Goal: Task Accomplishment & Management: Use online tool/utility

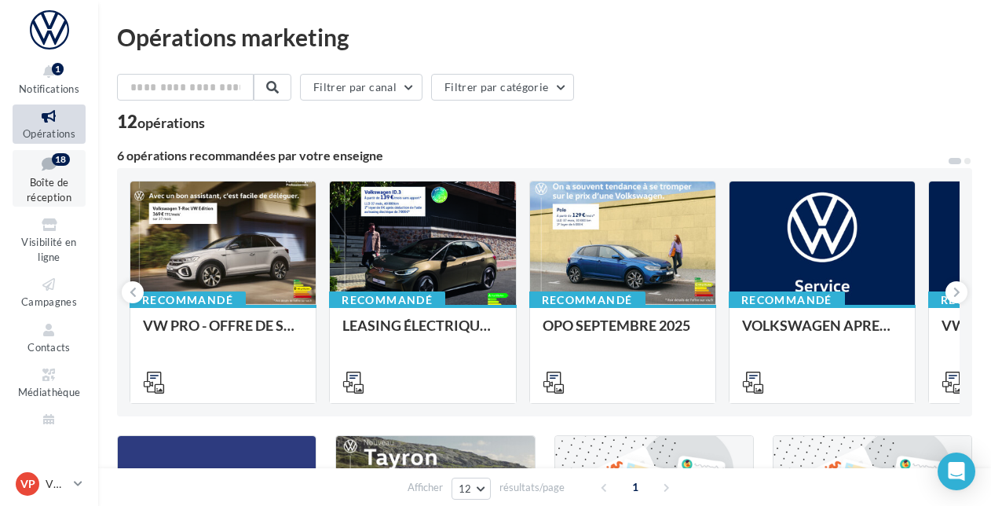
click at [60, 173] on icon at bounding box center [49, 163] width 64 height 21
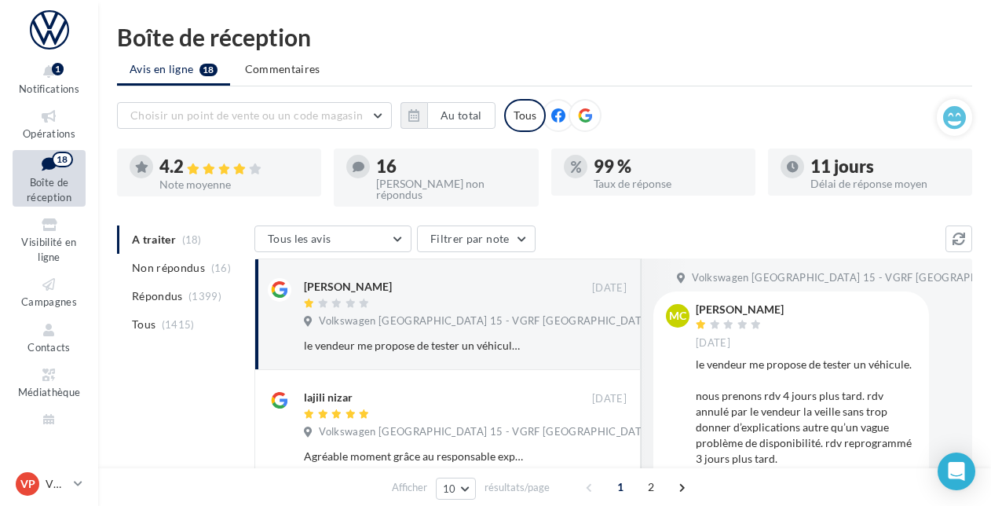
click at [196, 229] on ul "A traiter (18) Non répondus (16) Répondus (1399) Tous (1415)" at bounding box center [182, 281] width 131 height 113
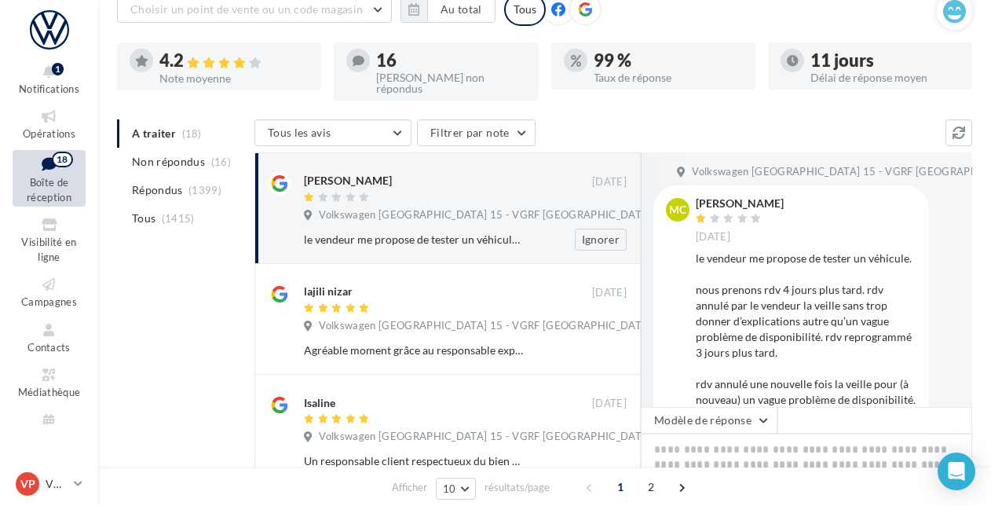
scroll to position [111, 0]
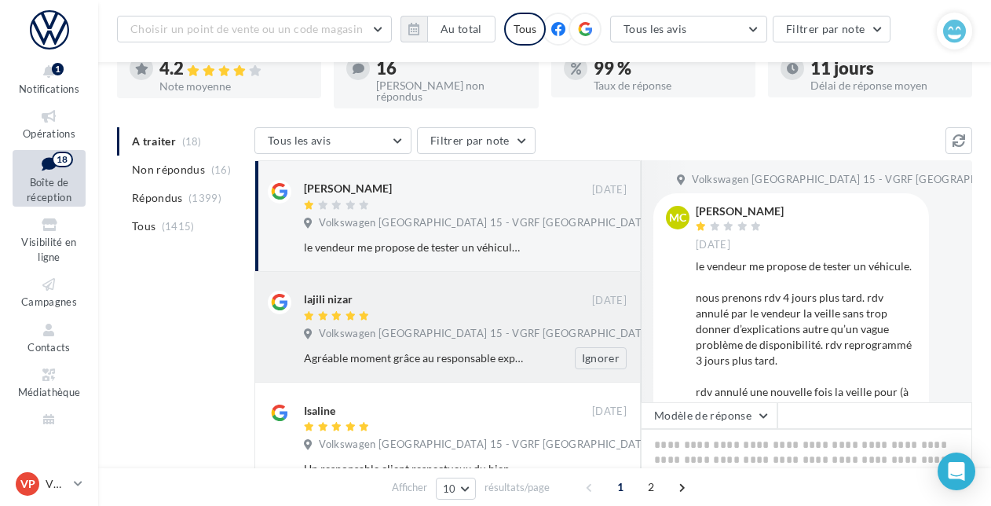
click at [482, 290] on div "lajili nizar" at bounding box center [448, 298] width 288 height 16
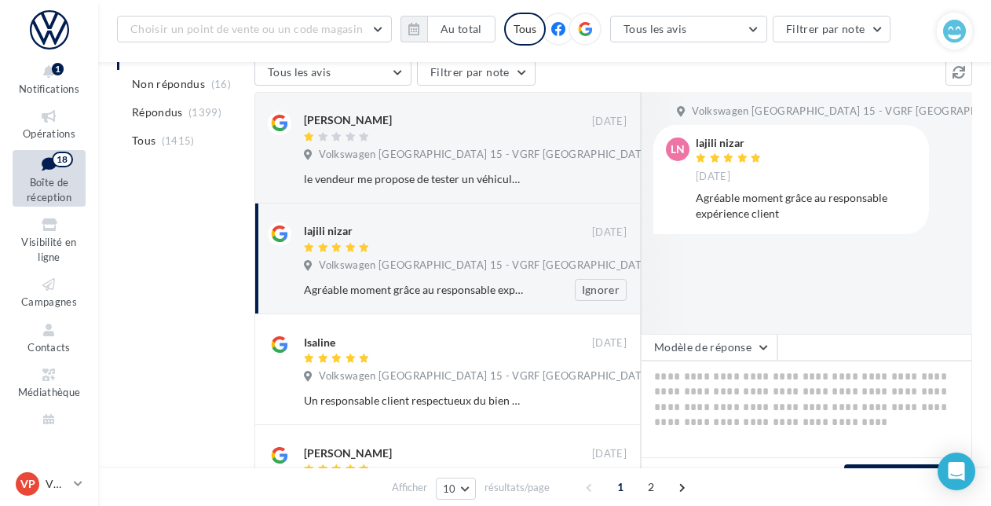
scroll to position [195, 0]
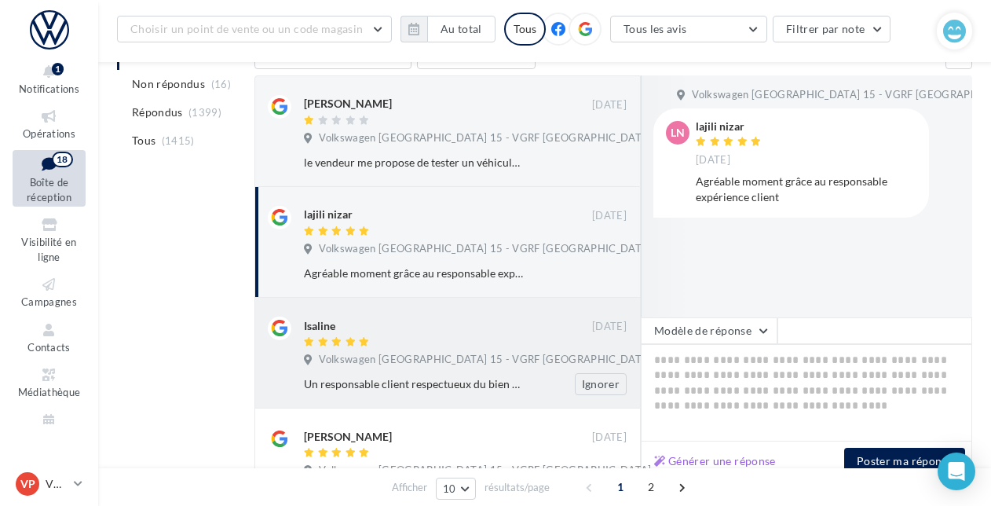
click at [463, 316] on div "Isaline" at bounding box center [448, 324] width 288 height 16
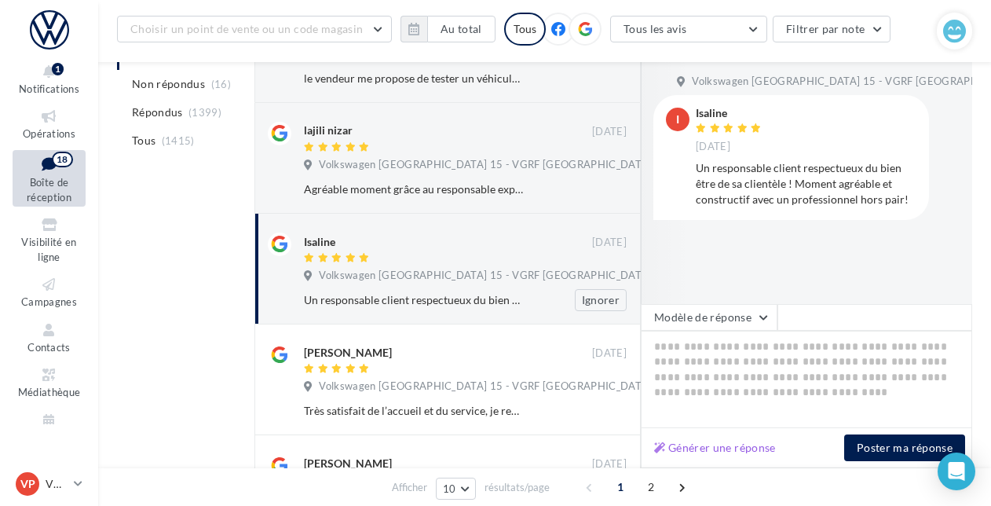
scroll to position [283, 0]
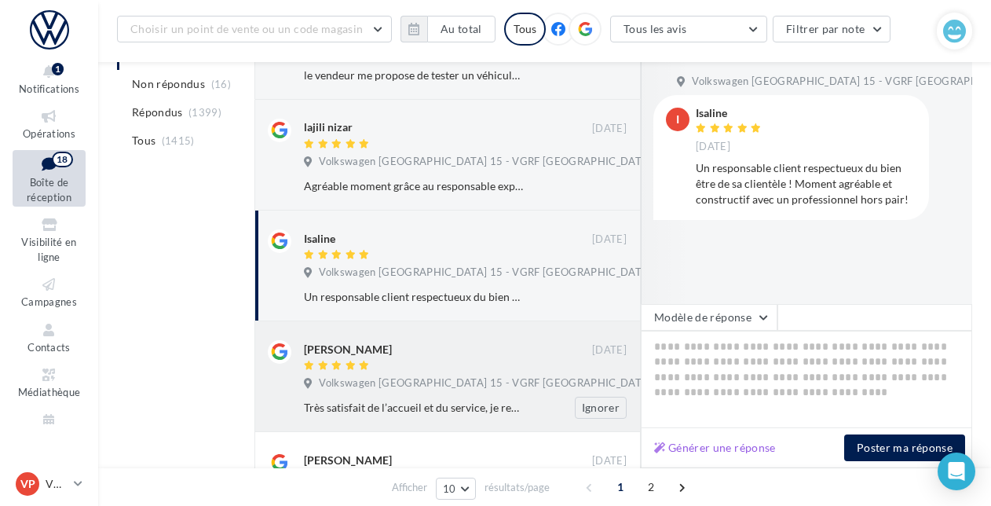
click at [425, 340] on div "Evan ODJO" at bounding box center [448, 348] width 288 height 16
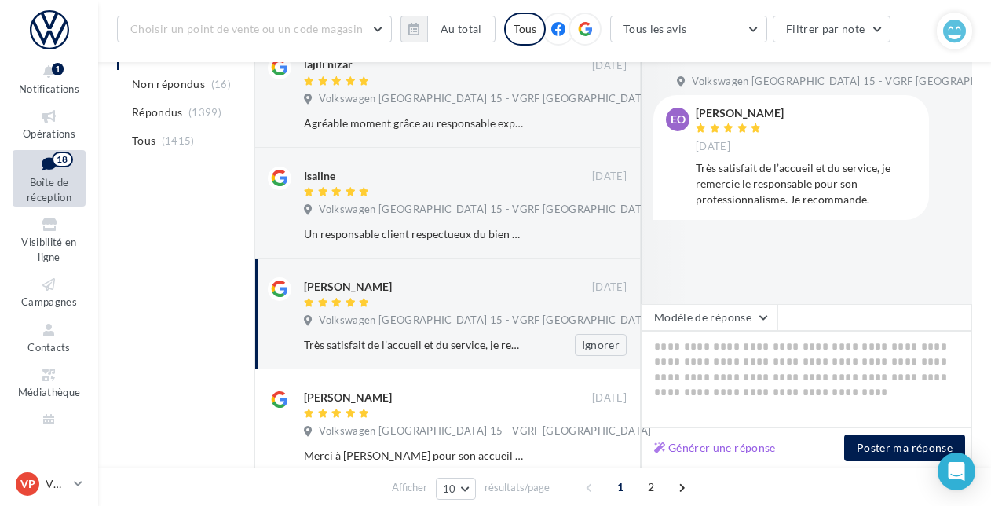
scroll to position [368, 0]
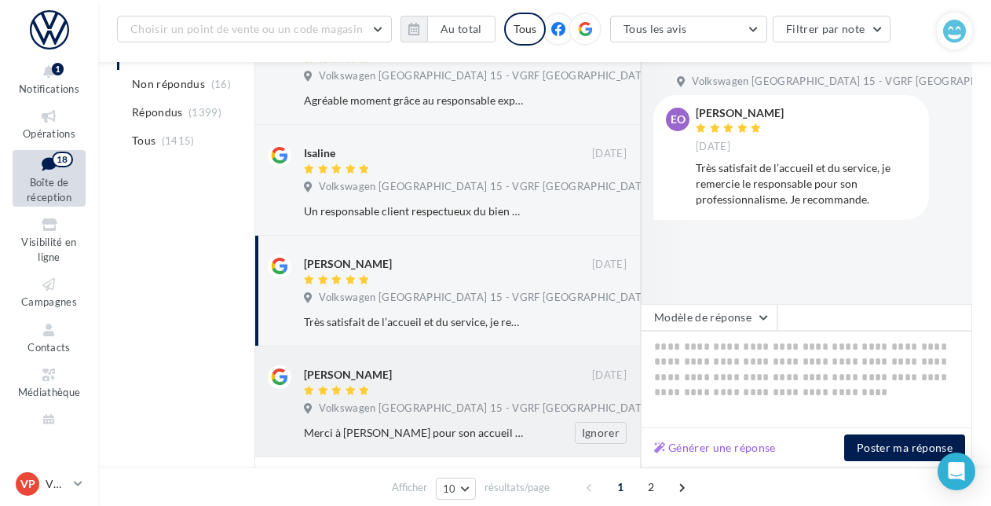
click at [412, 370] on div "Mehdi Jeouit" at bounding box center [448, 373] width 288 height 16
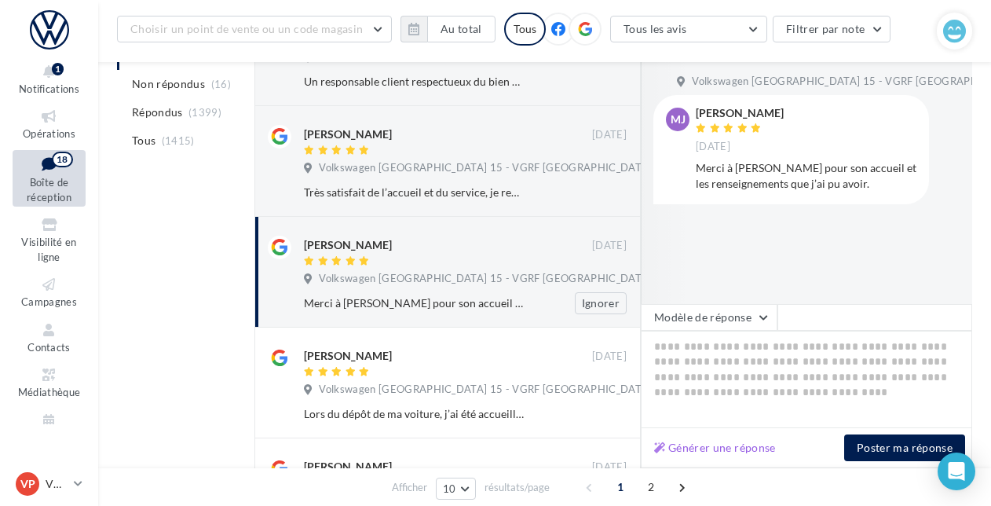
scroll to position [498, 0]
click at [412, 370] on div at bounding box center [448, 372] width 288 height 13
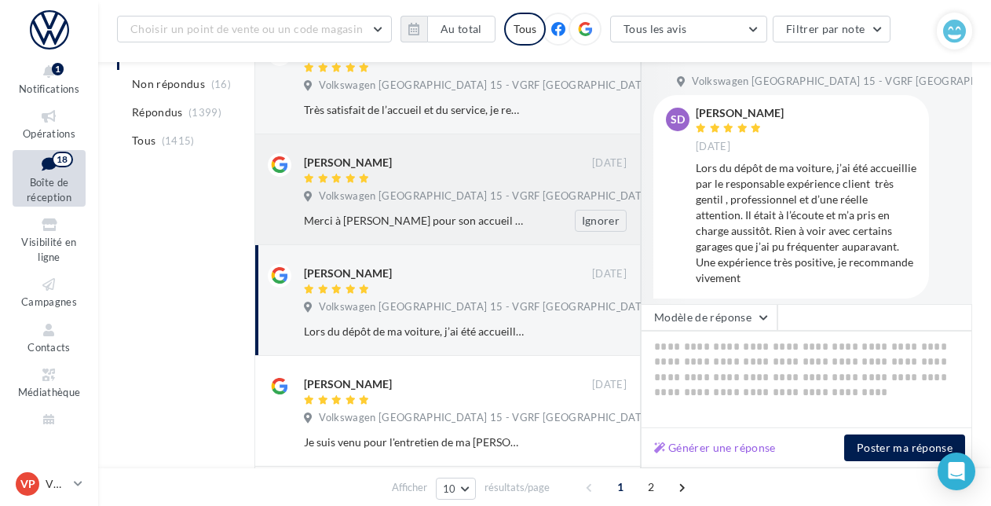
scroll to position [635, 0]
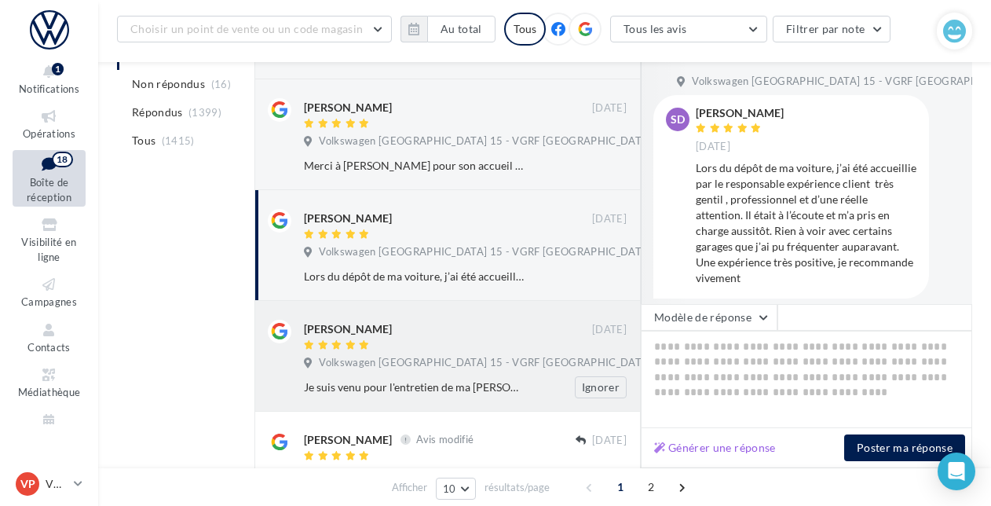
click at [399, 356] on span "Volkswagen Paris 15 - VGRF Grand Paris" at bounding box center [485, 363] width 332 height 14
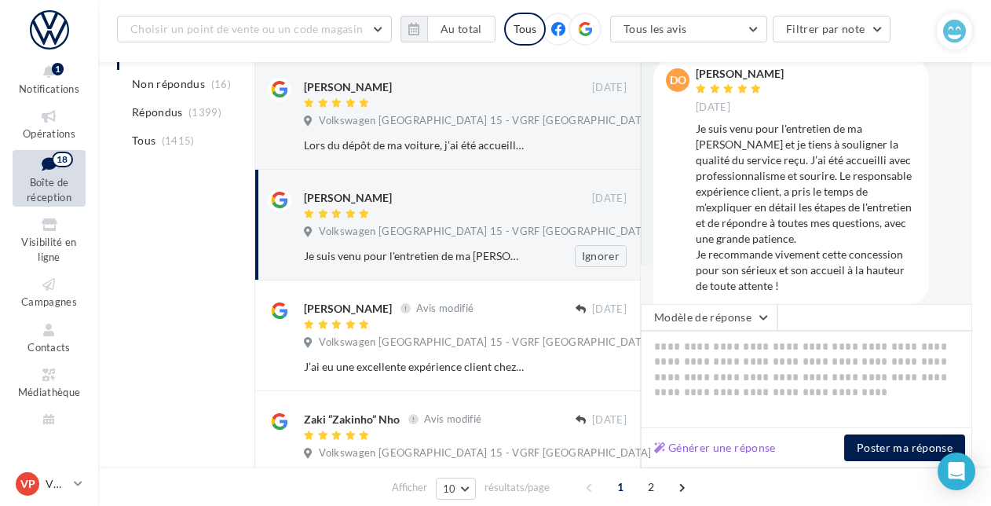
scroll to position [767, 0]
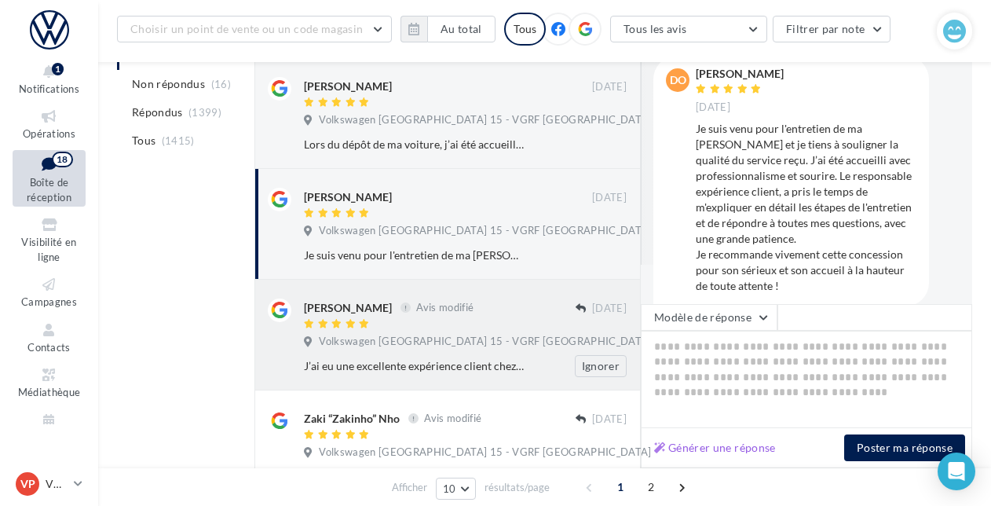
click at [368, 334] on span "Volkswagen Paris 15 - VGRF Grand Paris" at bounding box center [485, 341] width 332 height 14
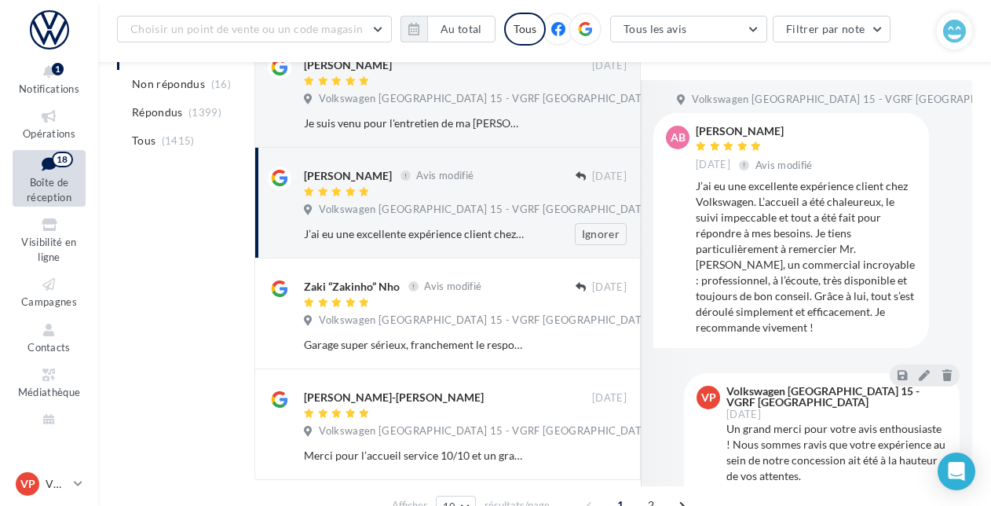
scroll to position [916, 0]
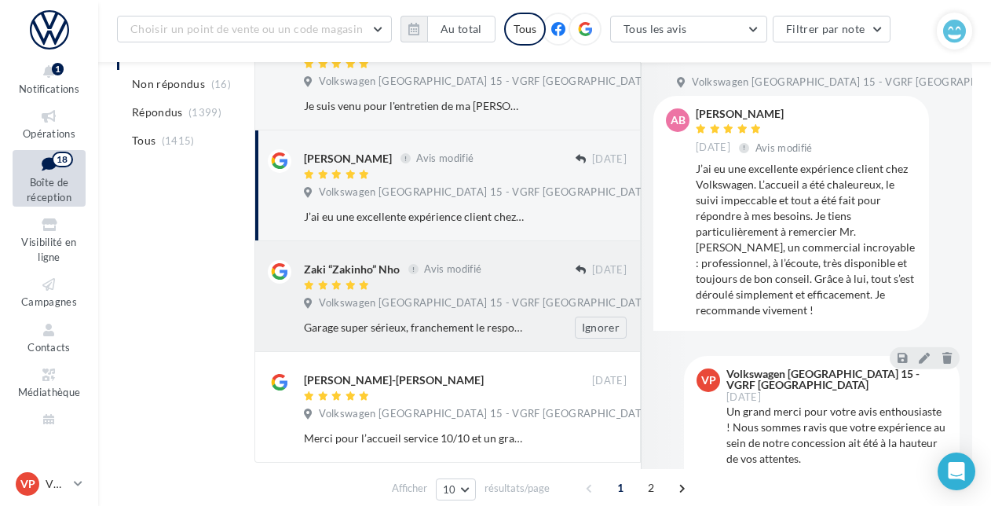
click at [360, 272] on div "Zaki “Zakinho” Nho" at bounding box center [352, 269] width 96 height 16
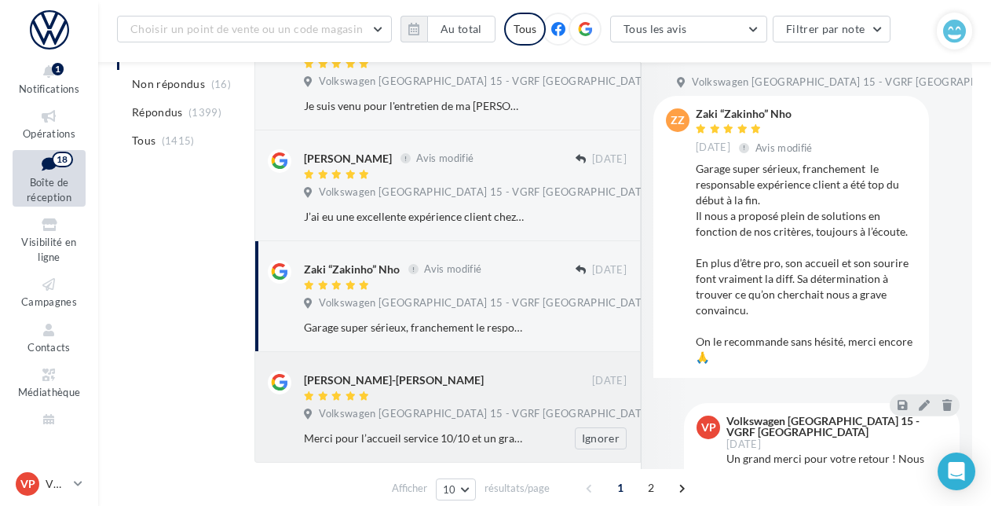
click at [368, 383] on div "Eldean-Neezar ABDALLAH" at bounding box center [394, 380] width 180 height 16
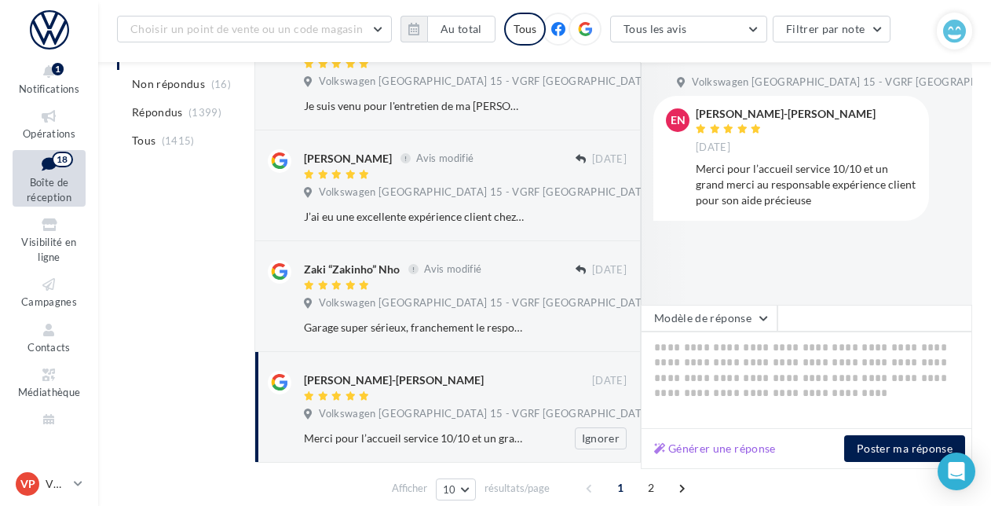
scroll to position [981, 0]
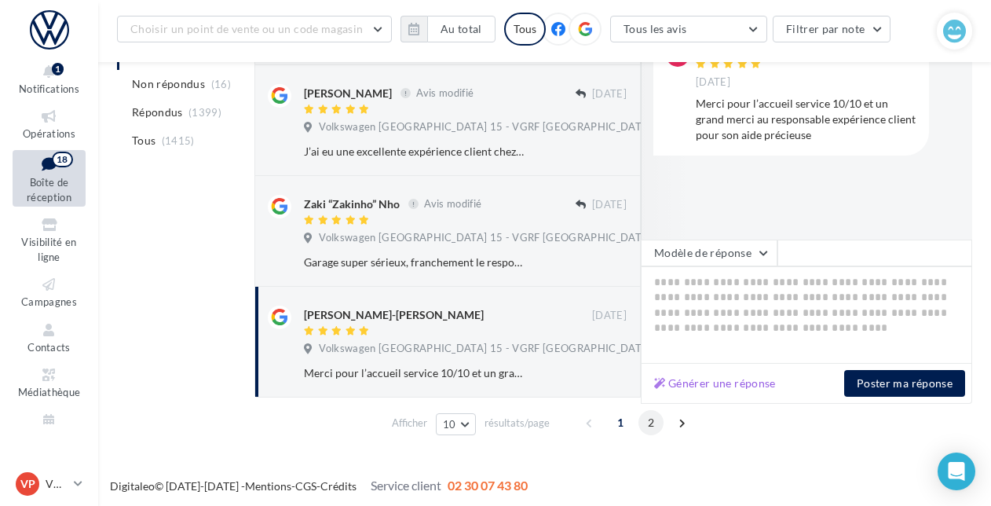
click at [647, 420] on span "2" at bounding box center [650, 422] width 25 height 25
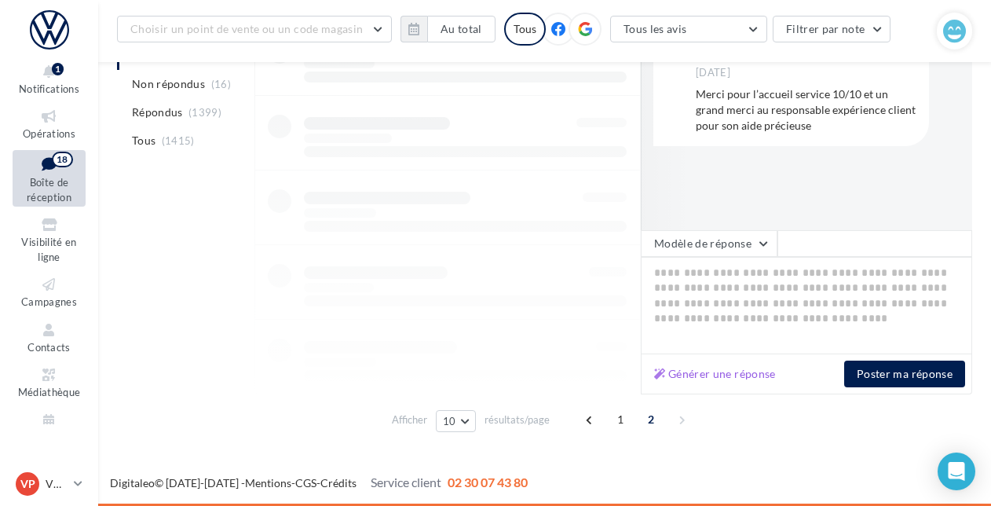
scroll to position [614, 0]
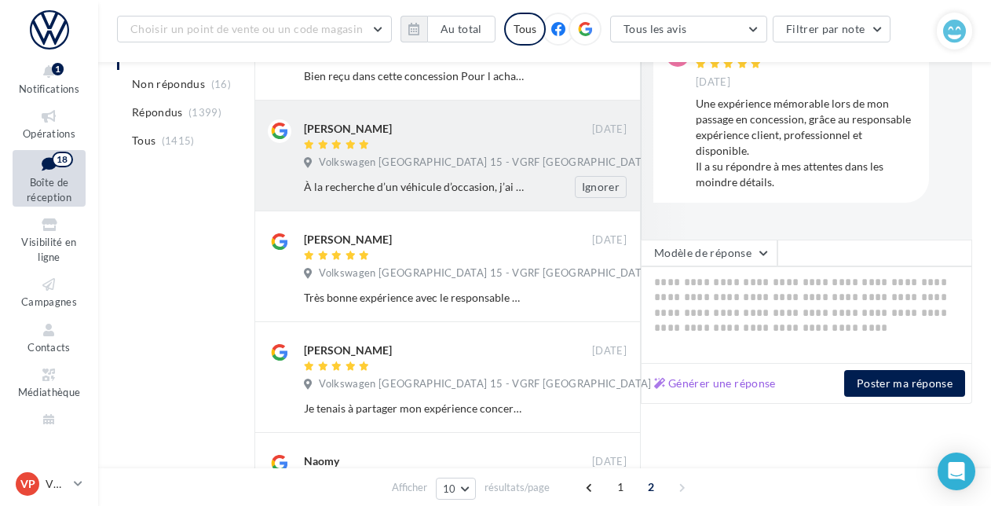
click at [416, 155] on span "Volkswagen Paris 15 - VGRF Grand Paris" at bounding box center [485, 162] width 332 height 14
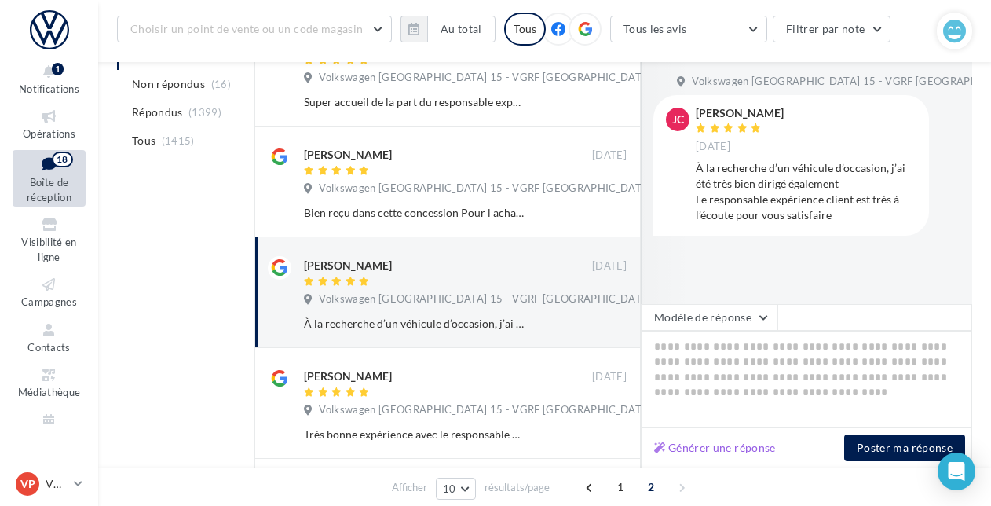
scroll to position [478, 0]
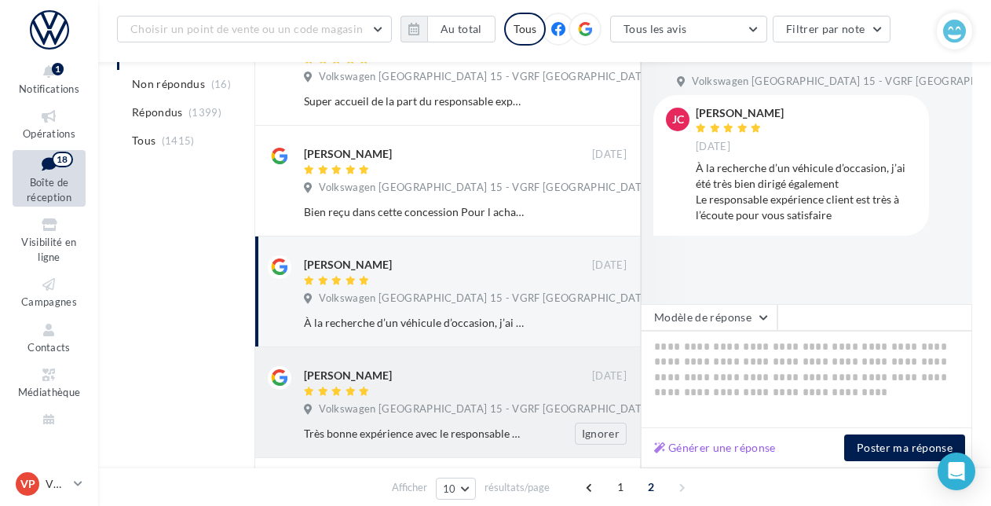
click at [443, 372] on div "Nourredine EBLLACH" at bounding box center [448, 374] width 288 height 16
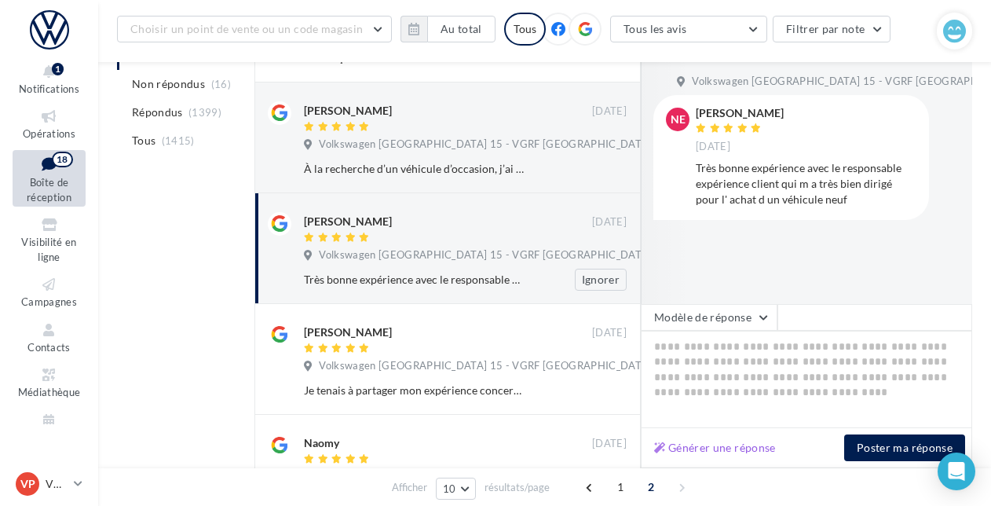
scroll to position [654, 0]
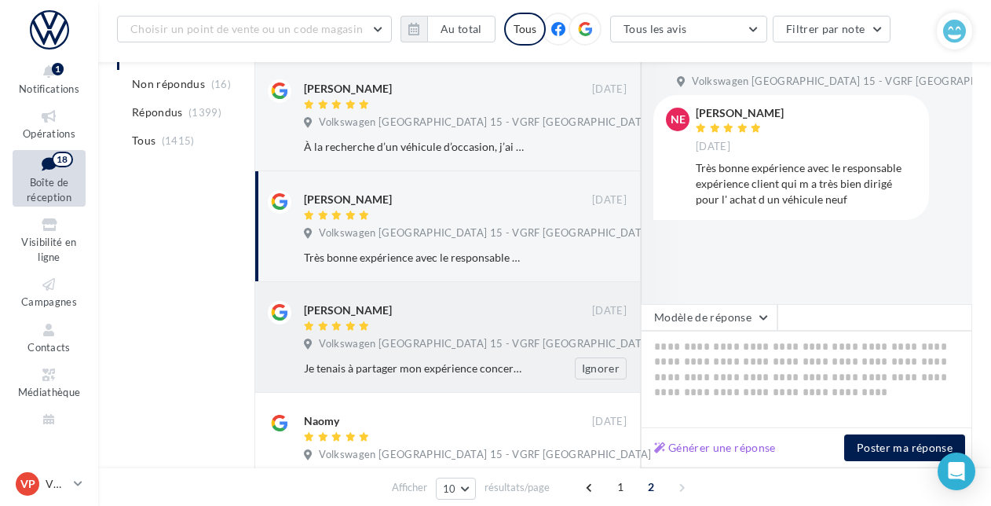
click at [414, 315] on div "Jonathan abergel" at bounding box center [448, 317] width 288 height 33
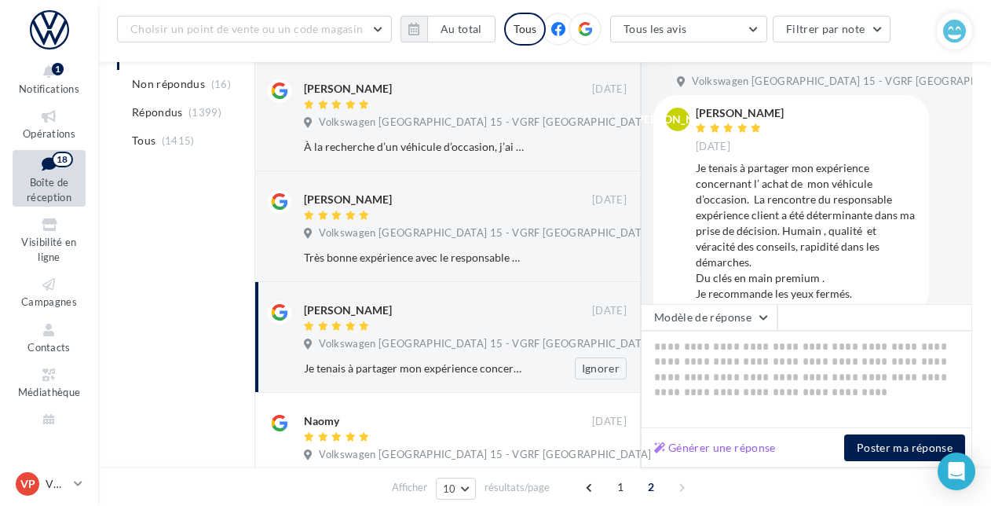
scroll to position [758, 0]
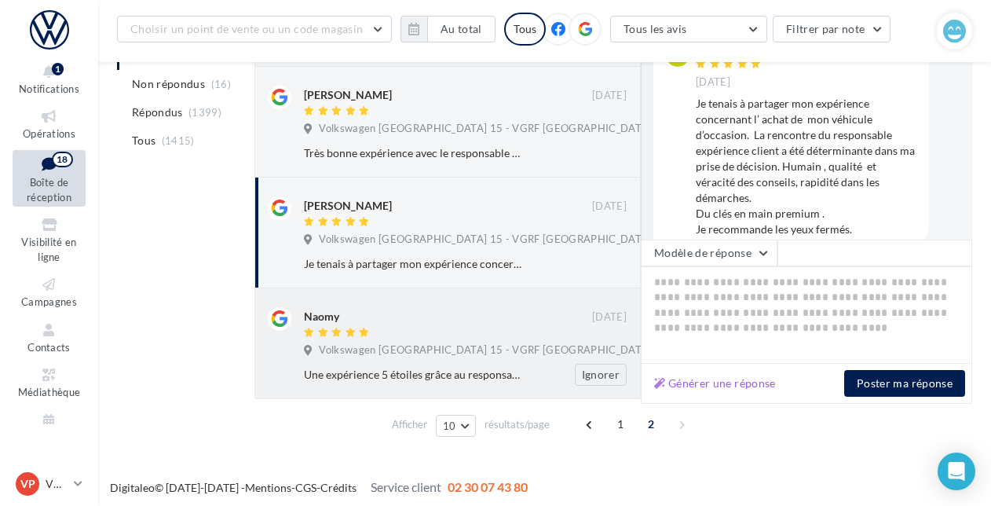
click at [401, 327] on div at bounding box center [448, 333] width 288 height 13
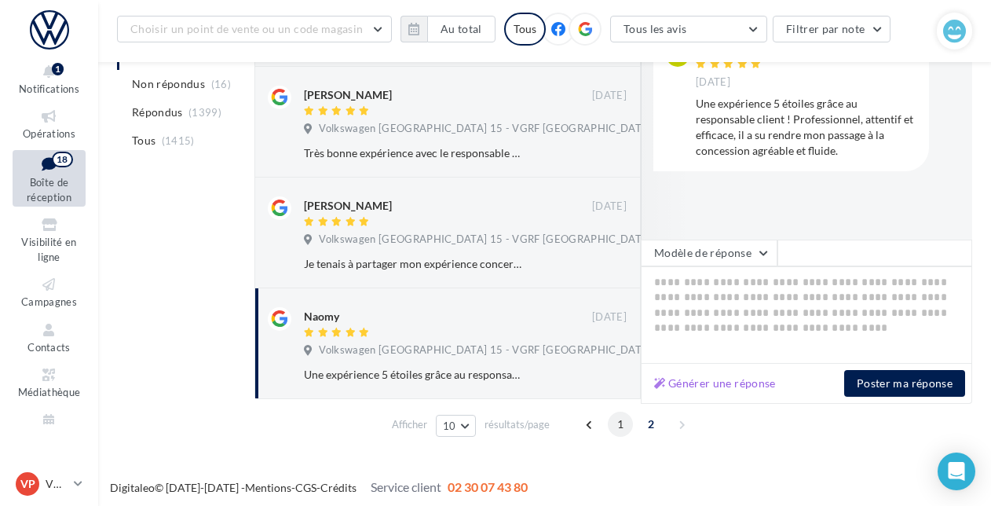
click at [619, 421] on span "1" at bounding box center [620, 423] width 25 height 25
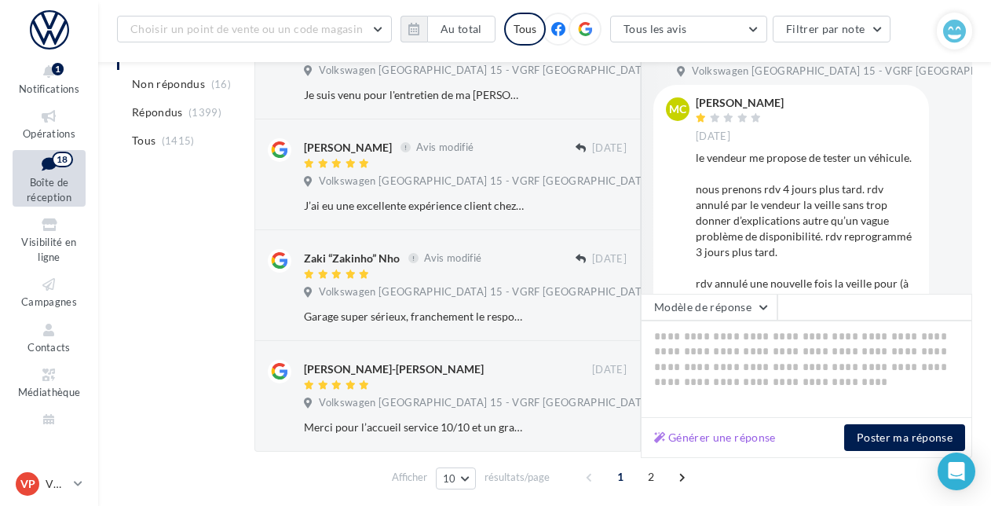
scroll to position [943, 0]
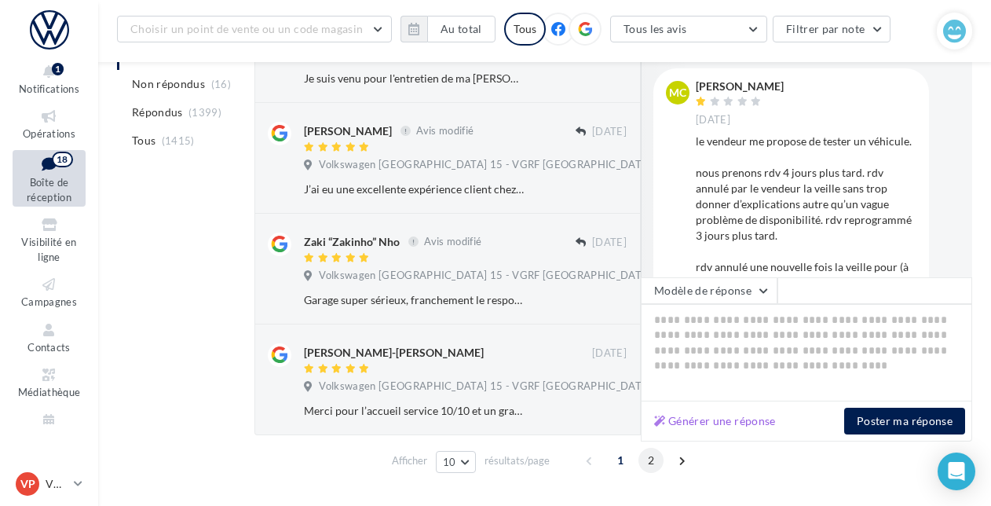
click at [645, 462] on span "2" at bounding box center [650, 459] width 25 height 25
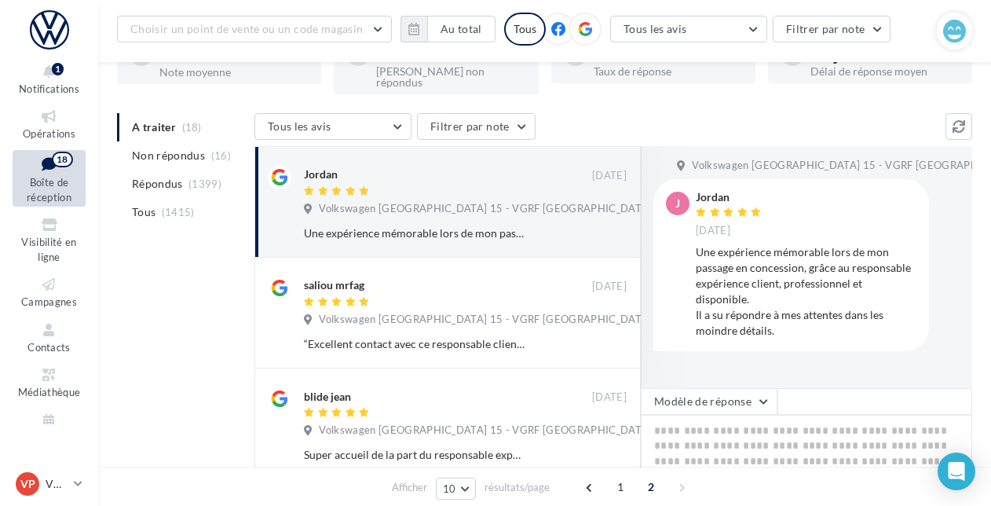
scroll to position [122, 0]
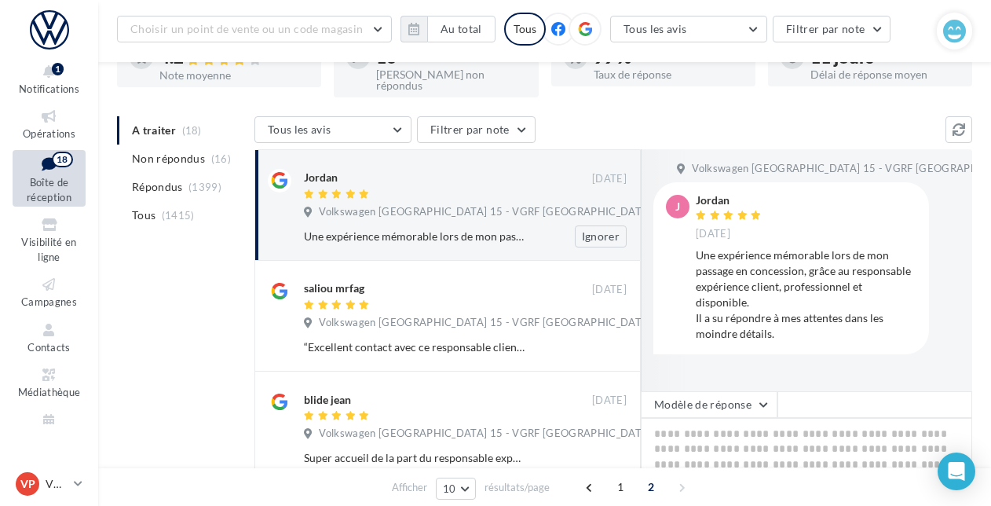
click at [433, 205] on span "Volkswagen Paris 15 - VGRF Grand Paris" at bounding box center [485, 212] width 332 height 14
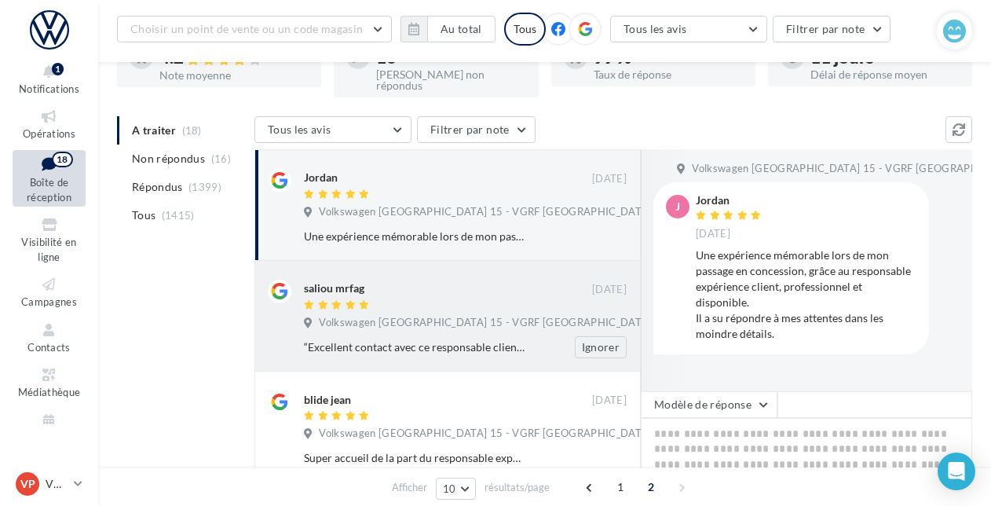
click at [418, 301] on div at bounding box center [448, 305] width 288 height 13
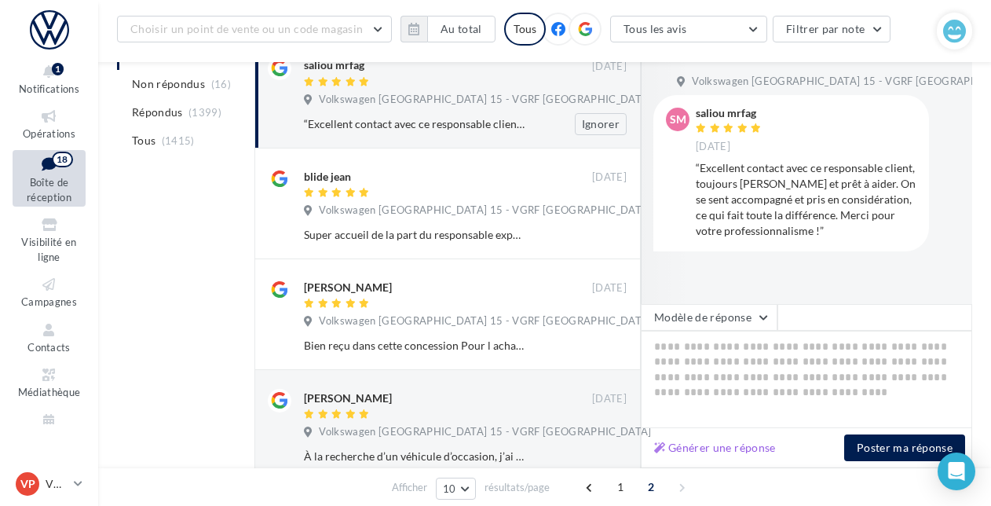
scroll to position [349, 0]
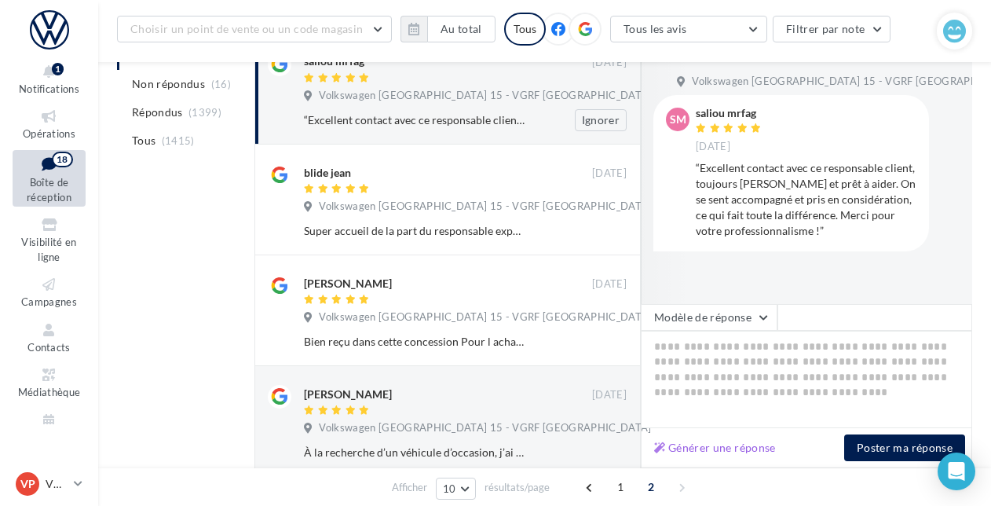
click at [418, 301] on div "mathieu proux 16 sept. Volkswagen Paris 15 - VGRF Grand Paris Bien reçu dans ce…" at bounding box center [465, 313] width 323 height 78
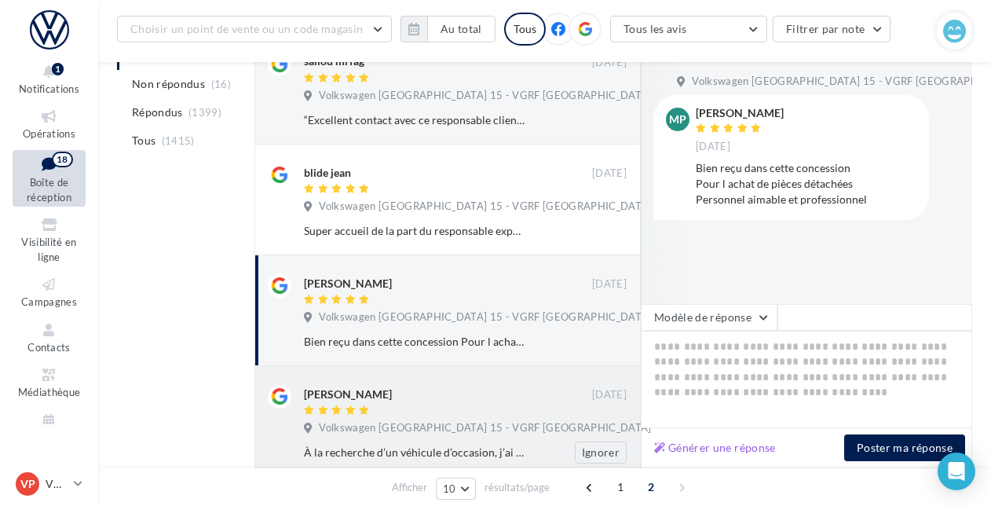
click at [398, 385] on div "Justin Carbonnier" at bounding box center [448, 393] width 288 height 16
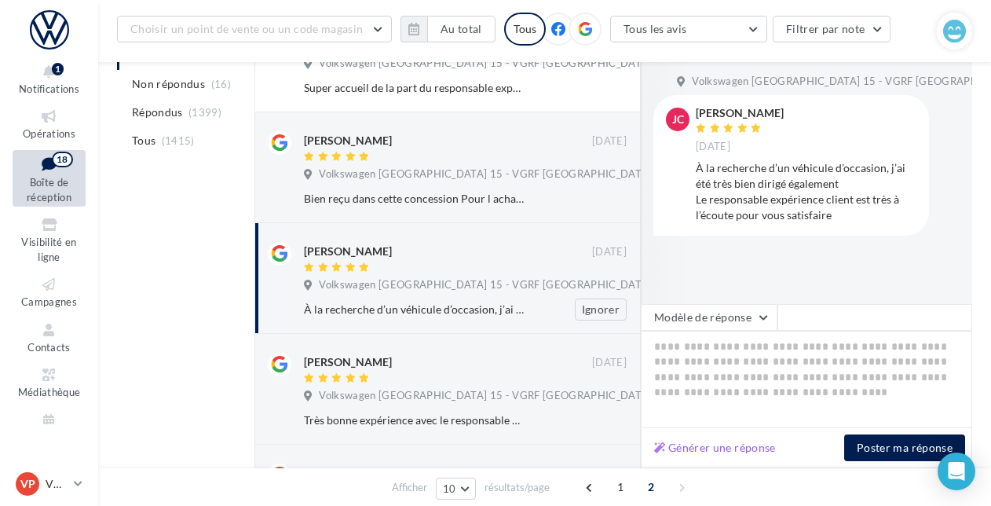
scroll to position [495, 0]
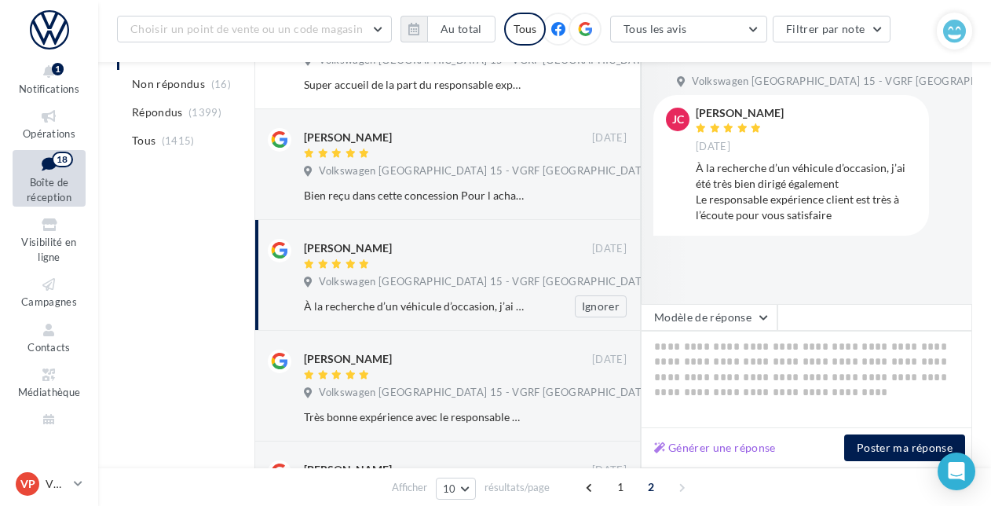
click at [398, 378] on div "Nourredine EBLLACH 16 sept. Volkswagen Paris 15 - VGRF Grand Paris Très bonne e…" at bounding box center [465, 388] width 323 height 78
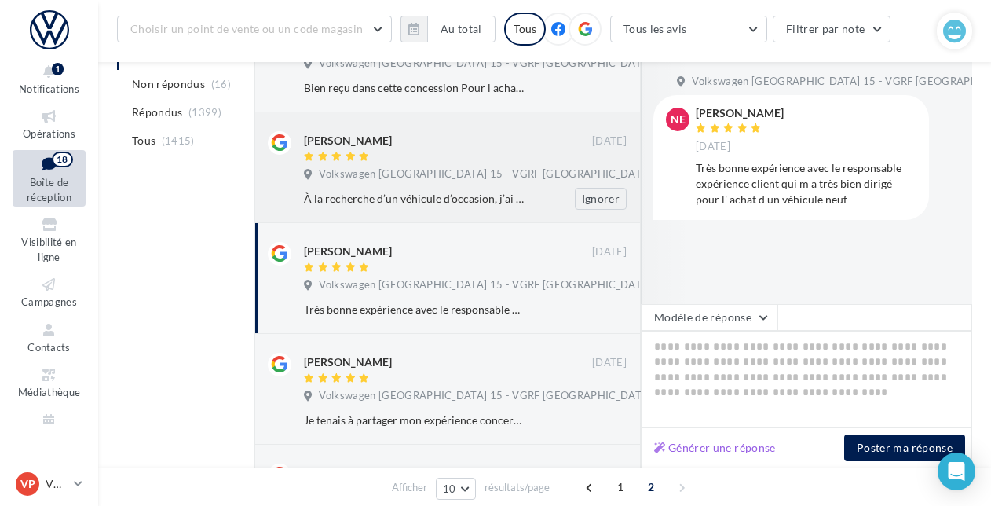
scroll to position [647, 0]
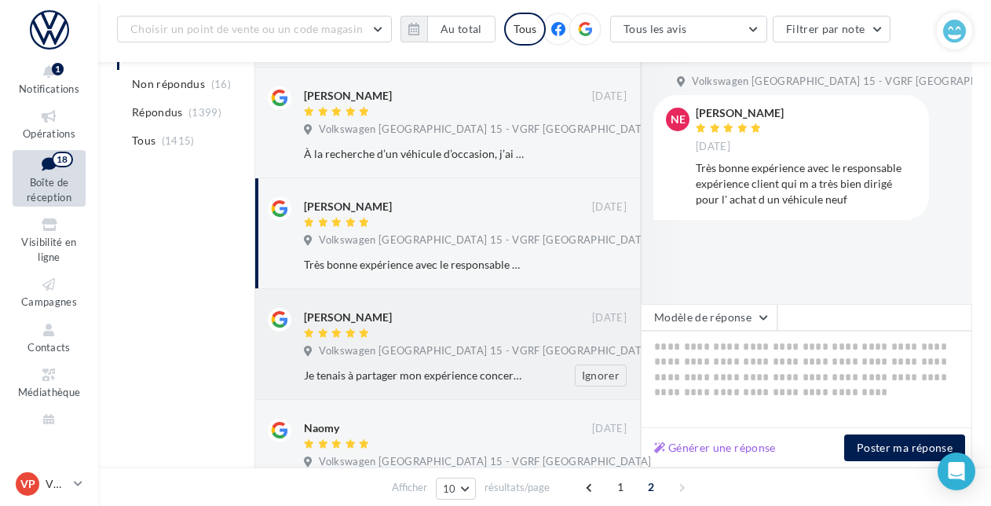
click at [396, 346] on span "Volkswagen Paris 15 - VGRF Grand Paris" at bounding box center [485, 351] width 332 height 14
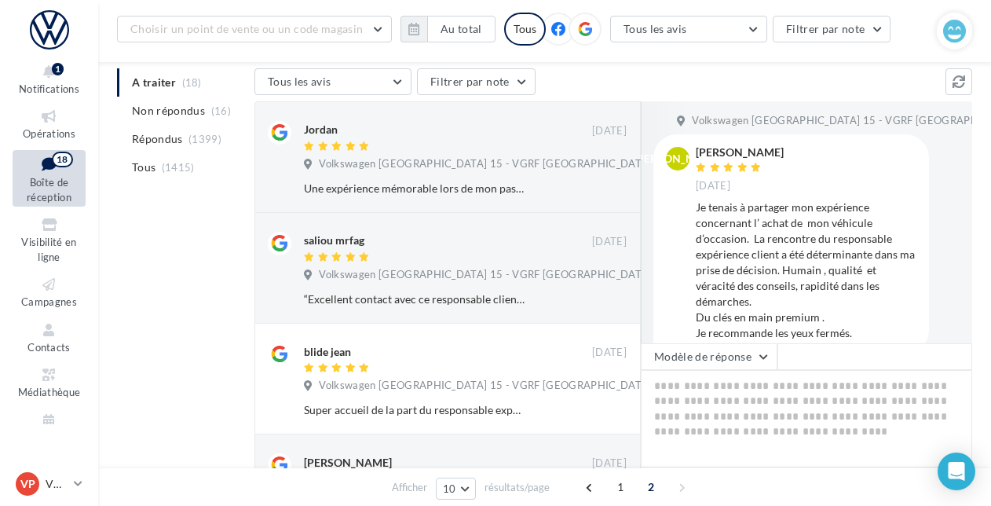
scroll to position [162, 0]
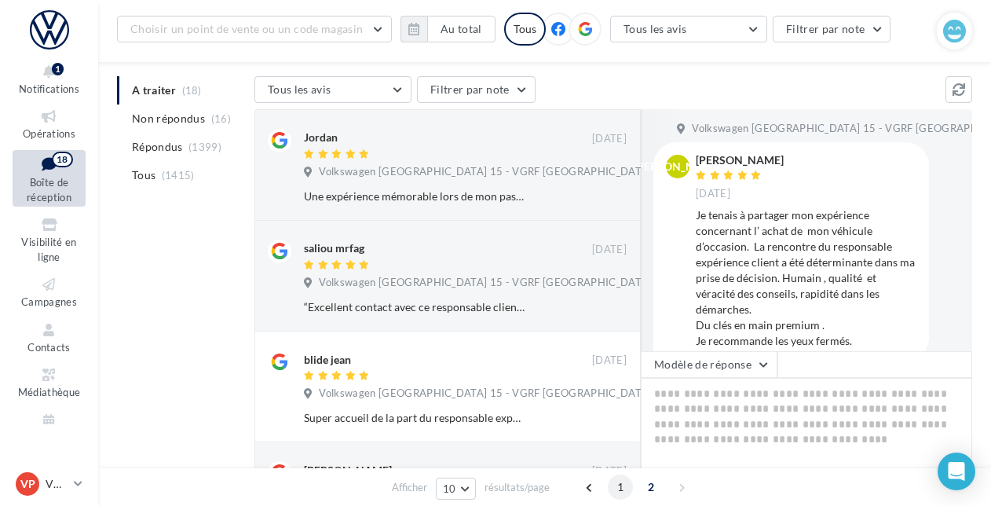
click at [624, 491] on span "1" at bounding box center [620, 486] width 25 height 25
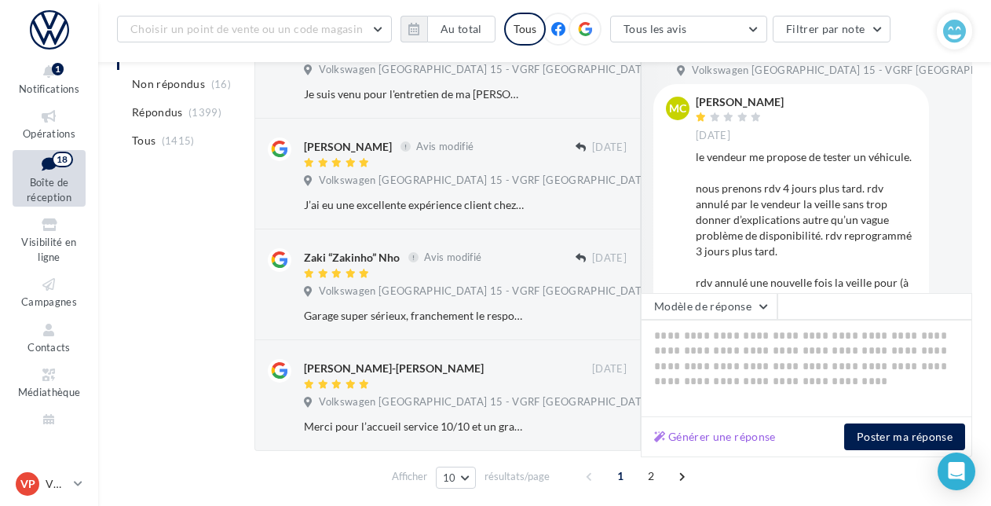
scroll to position [934, 0]
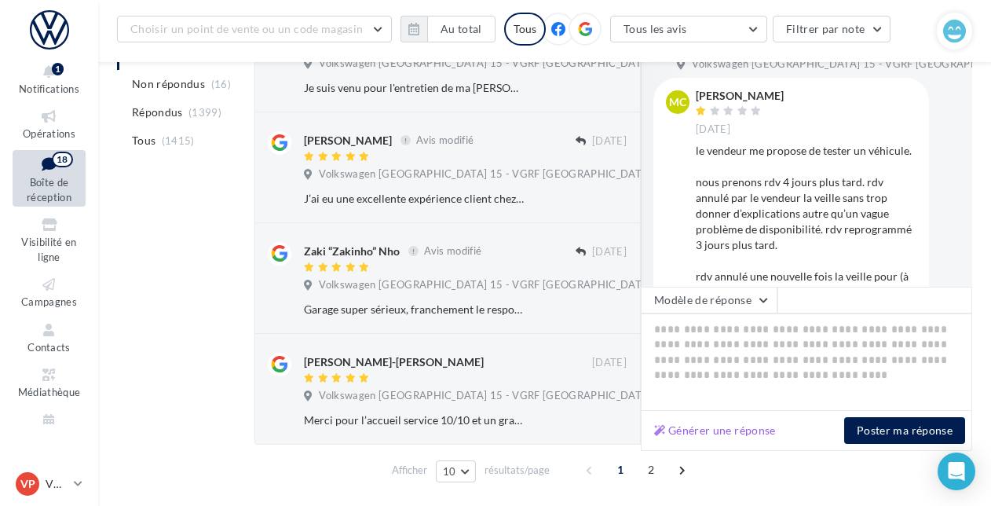
click at [585, 24] on icon at bounding box center [585, 29] width 14 height 14
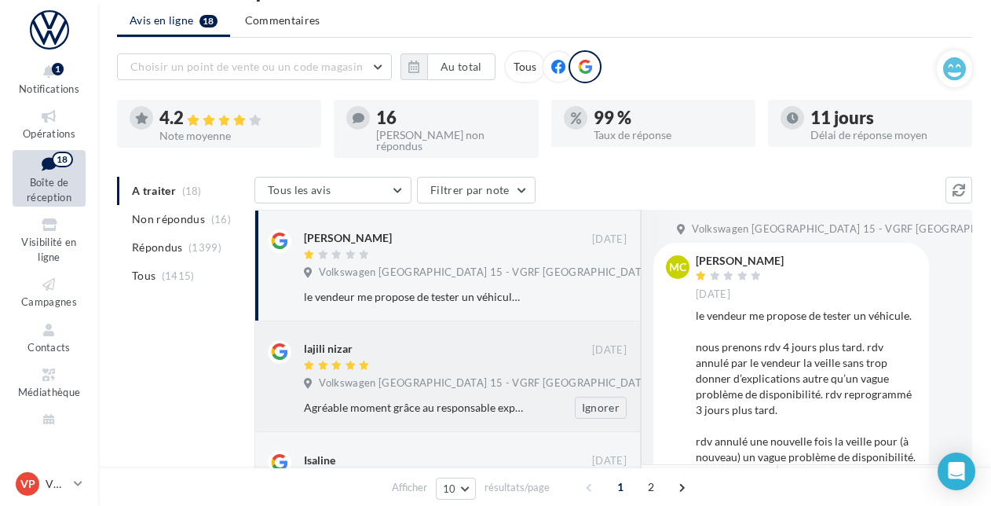
scroll to position [48, 0]
click at [283, 13] on li "Commentaires" at bounding box center [284, 21] width 104 height 28
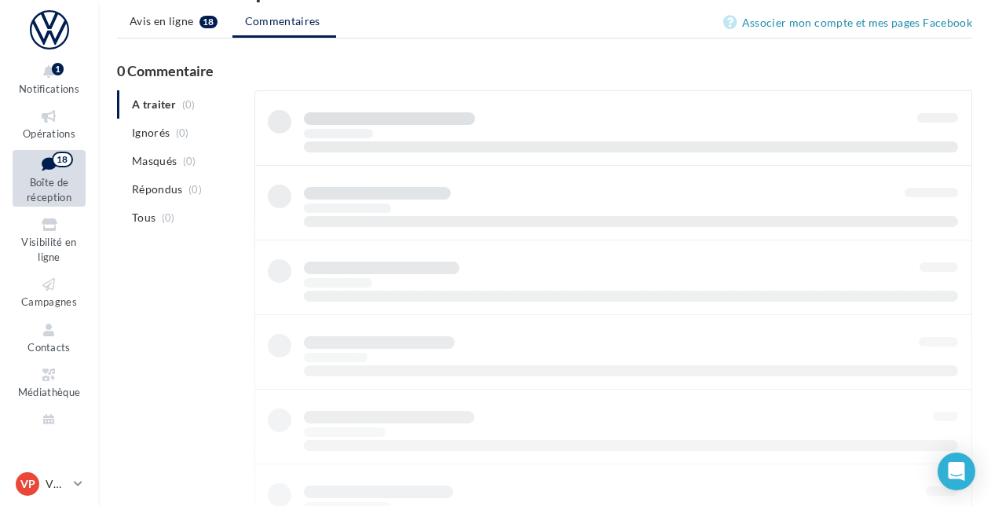
scroll to position [25, 0]
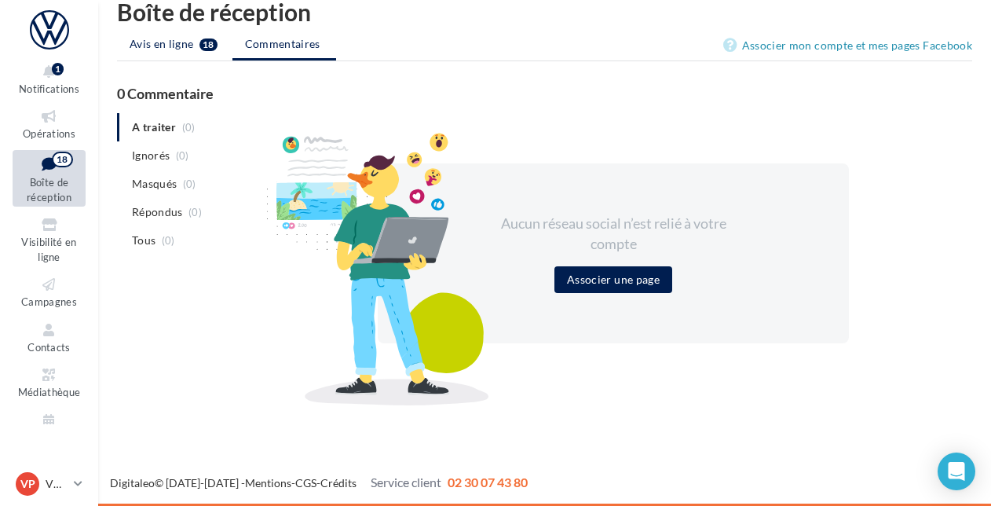
click at [181, 41] on span "Avis en ligne" at bounding box center [162, 44] width 64 height 16
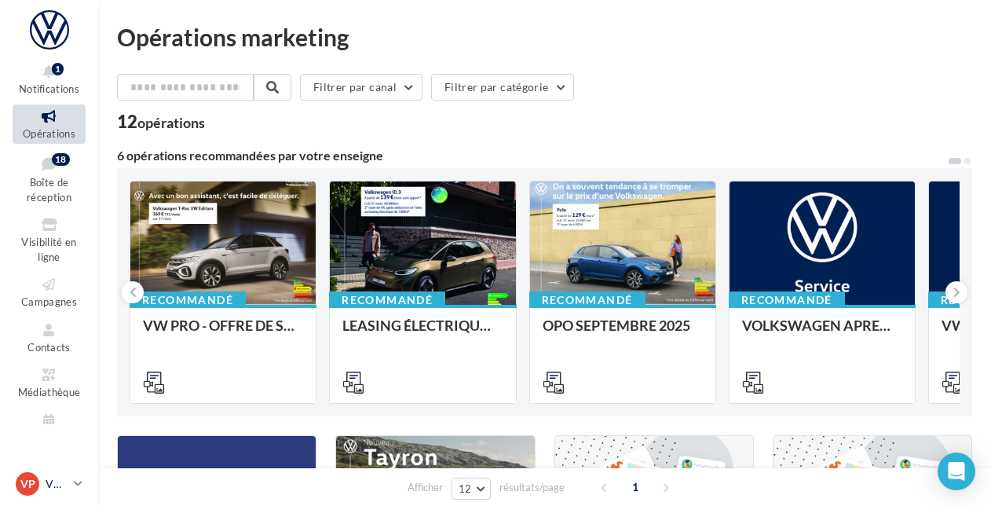
click at [81, 484] on icon at bounding box center [78, 482] width 9 height 13
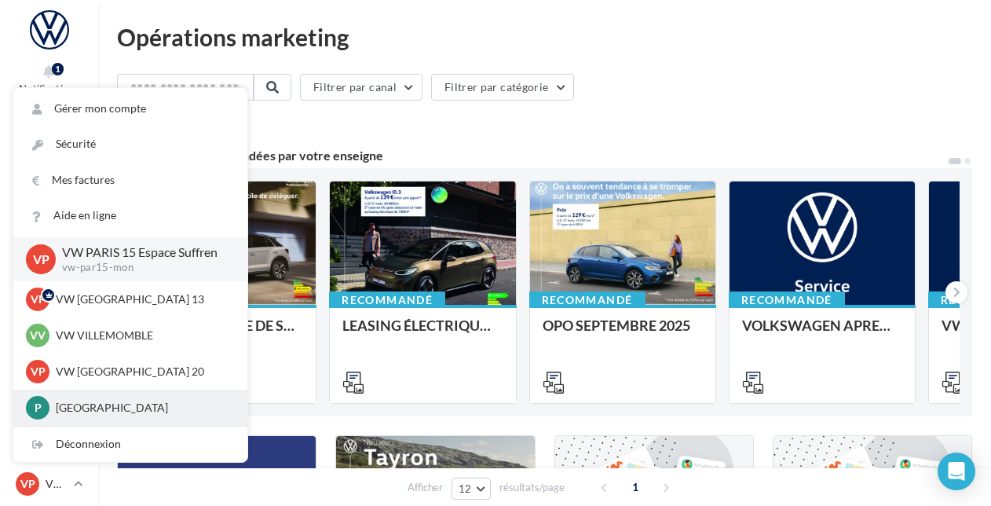
click at [82, 410] on p "PARIS" at bounding box center [142, 408] width 173 height 16
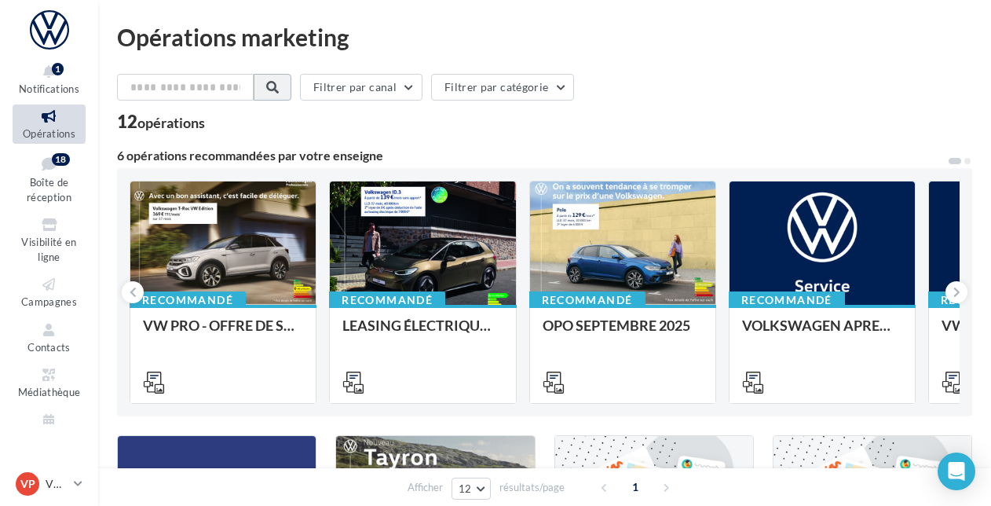
click at [279, 85] on span at bounding box center [272, 87] width 13 height 13
click at [238, 87] on input "text" at bounding box center [186, 87] width 138 height 27
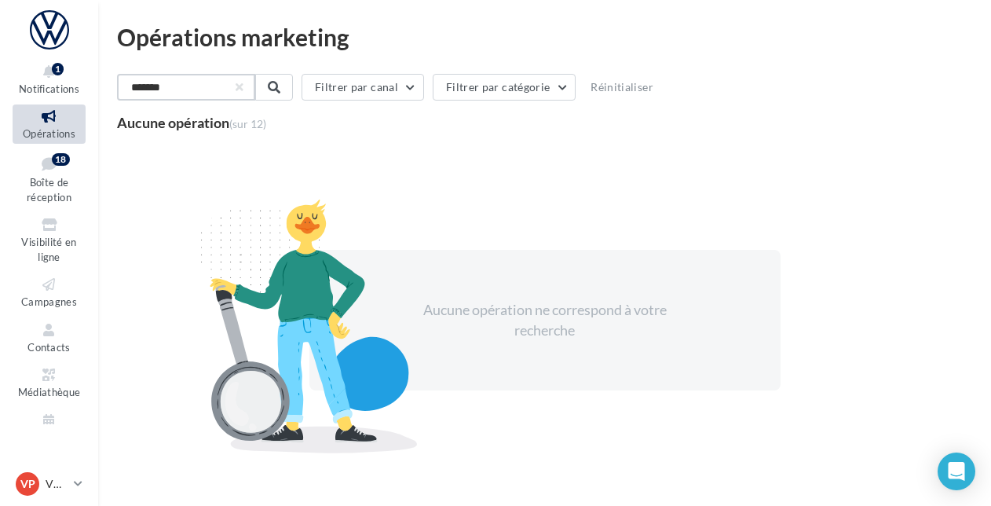
type input "*******"
click at [185, 172] on div "Aucune opération ne correspond à votre recherche" at bounding box center [544, 319] width 855 height 341
click at [60, 180] on span "Boîte de réception" at bounding box center [49, 189] width 45 height 27
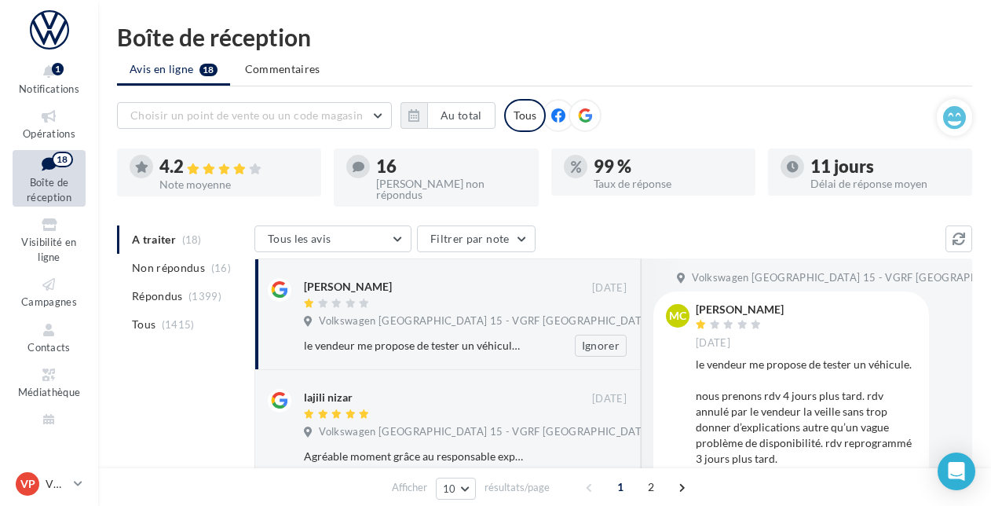
click at [407, 318] on span "Volkswagen Paris 15 - VGRF Grand Paris" at bounding box center [485, 321] width 332 height 14
click at [44, 278] on icon at bounding box center [49, 285] width 64 height 18
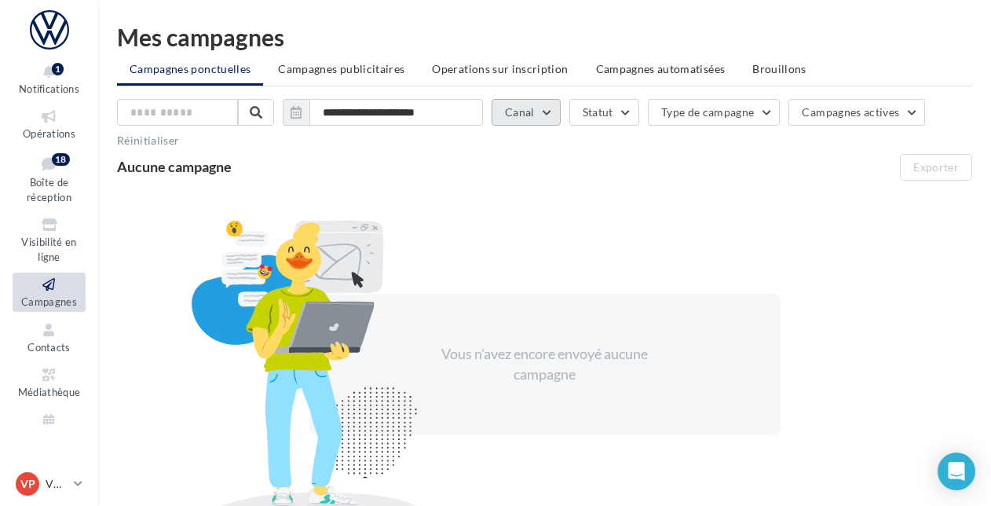
click at [546, 114] on button "Canal" at bounding box center [525, 112] width 69 height 27
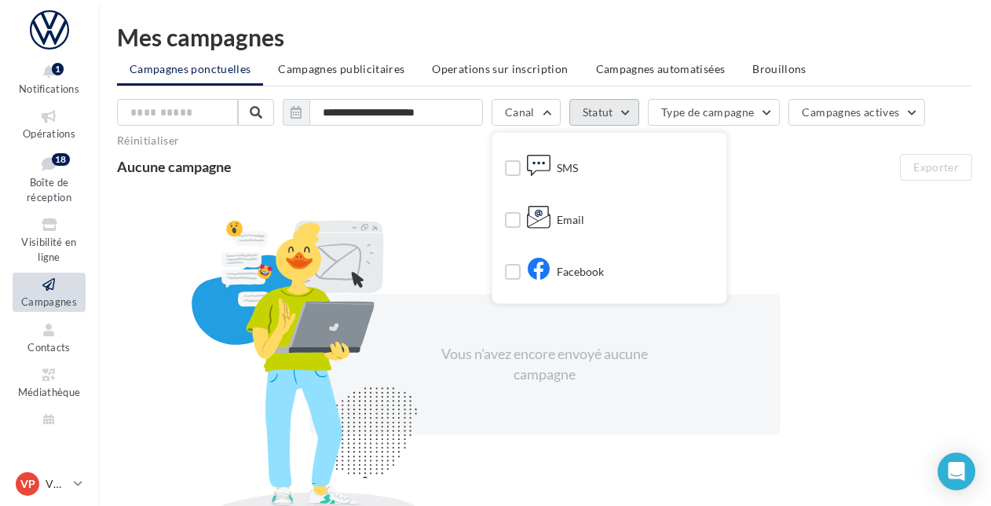
click at [622, 106] on button "Statut" at bounding box center [604, 112] width 70 height 27
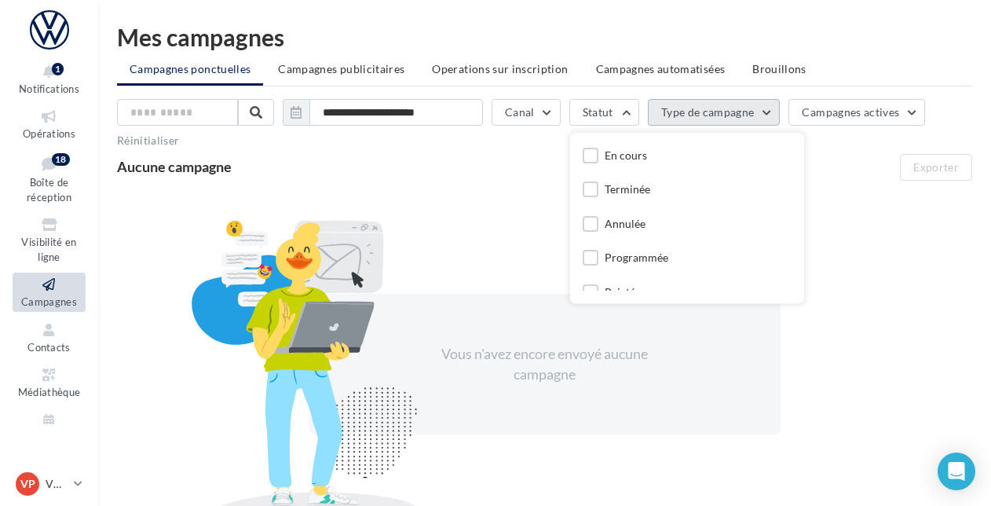
click at [759, 106] on button "Type de campagne" at bounding box center [714, 112] width 133 height 27
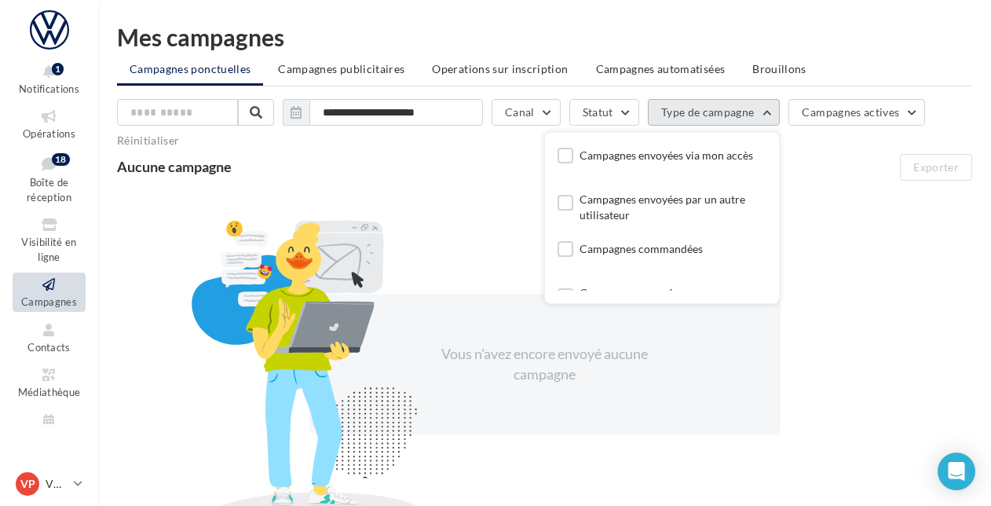
scroll to position [31, 0]
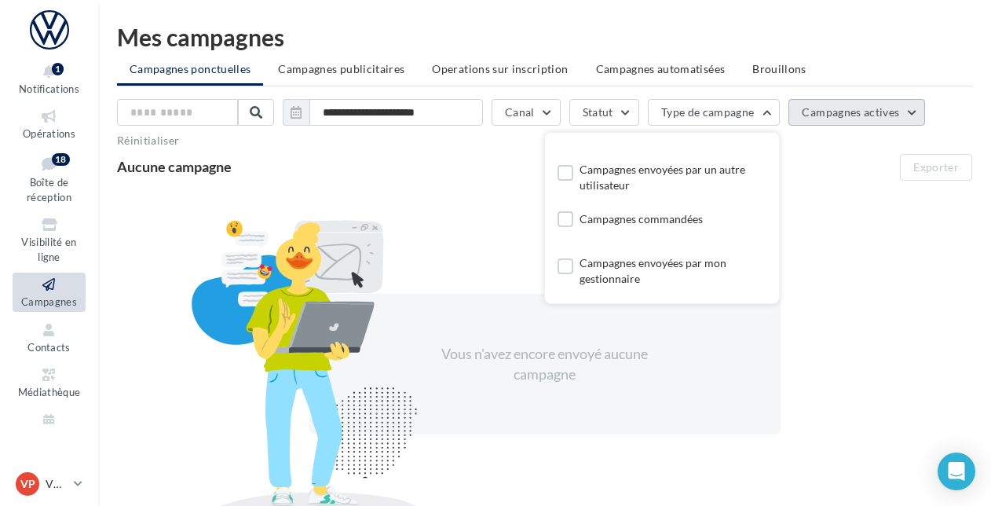
click at [908, 113] on button "Campagnes actives" at bounding box center [856, 112] width 137 height 27
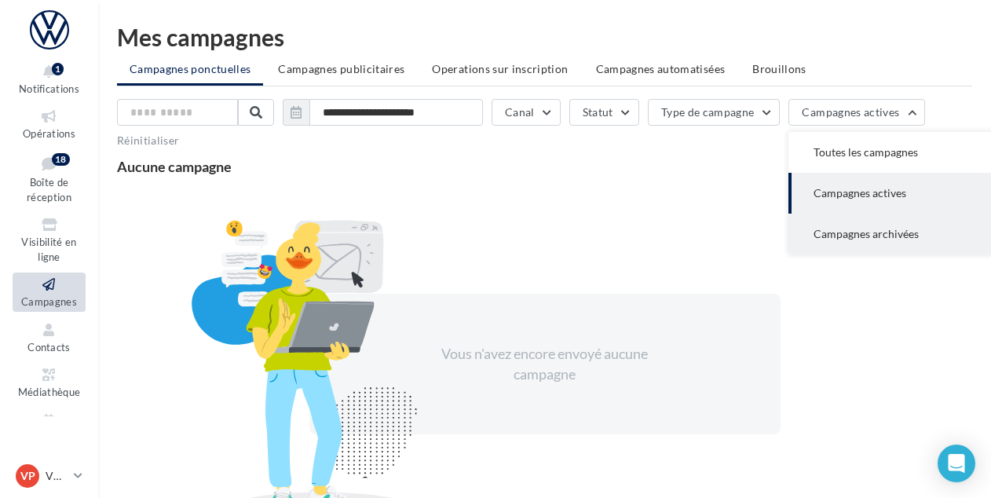
click at [908, 242] on button "Campagnes archivées" at bounding box center [905, 234] width 235 height 41
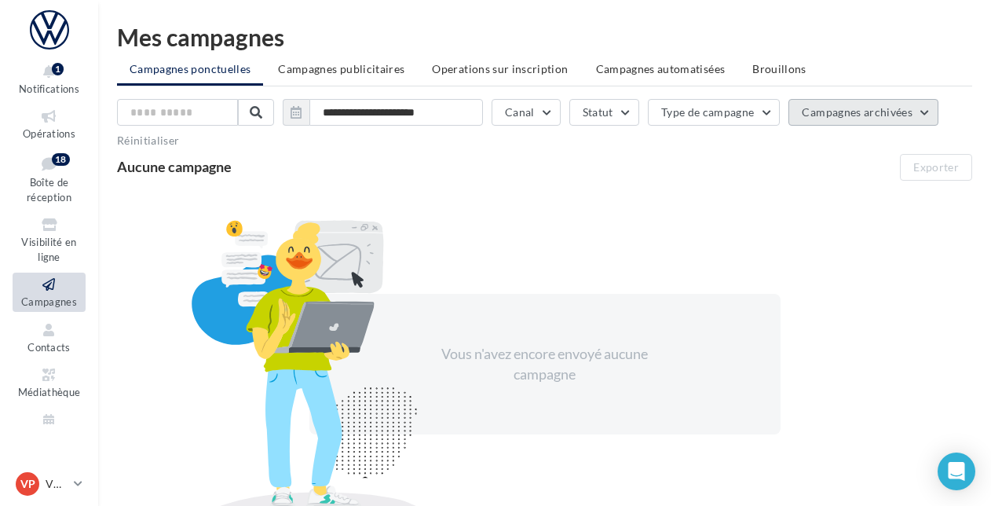
click at [920, 115] on button "Campagnes archivées" at bounding box center [863, 112] width 150 height 27
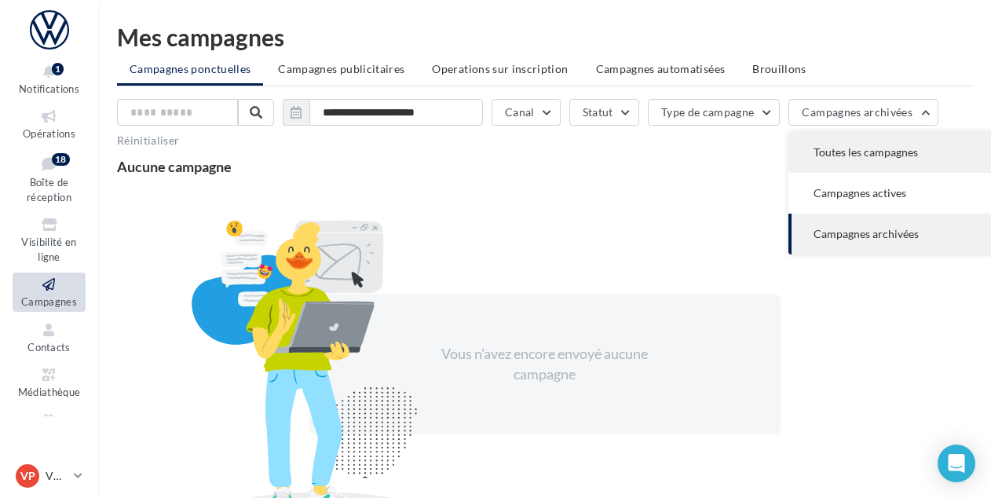
click at [905, 148] on span "Toutes les campagnes" at bounding box center [865, 151] width 104 height 13
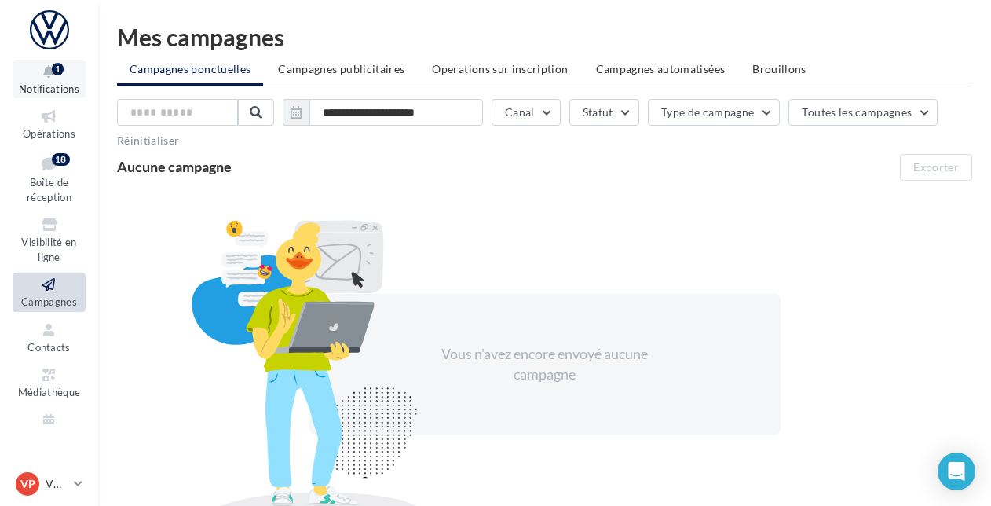
click at [61, 72] on div "1" at bounding box center [58, 69] width 12 height 13
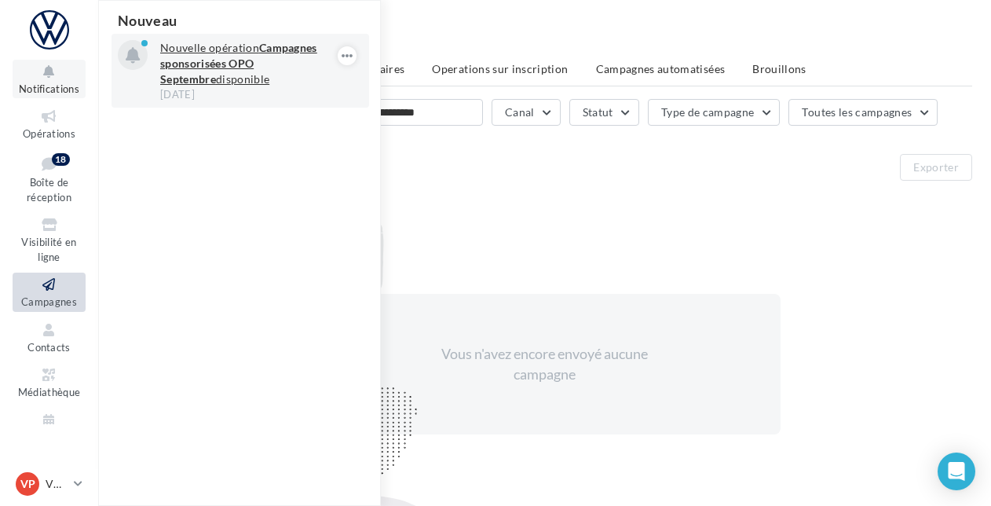
click at [188, 61] on strong "Campagnes sponsorisées OPO Septembre" at bounding box center [238, 63] width 157 height 45
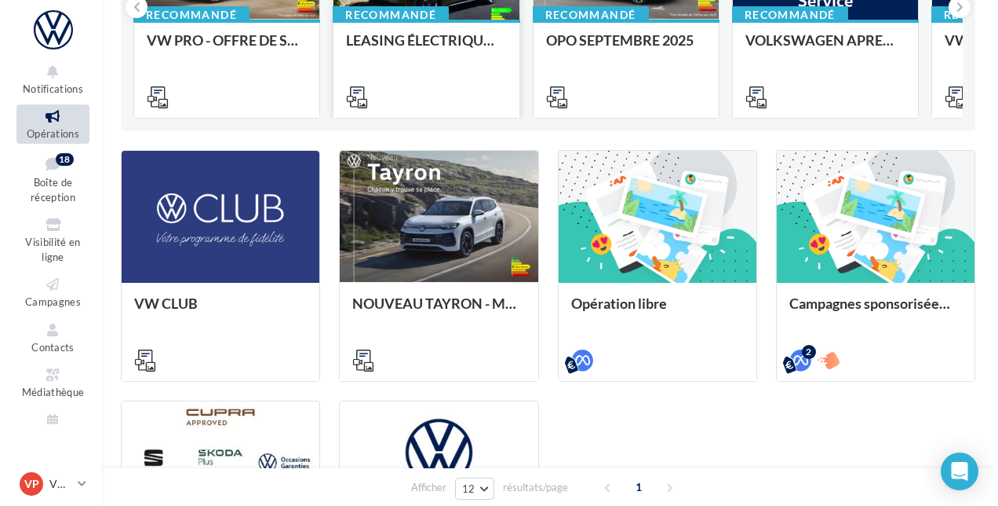
scroll to position [284, 0]
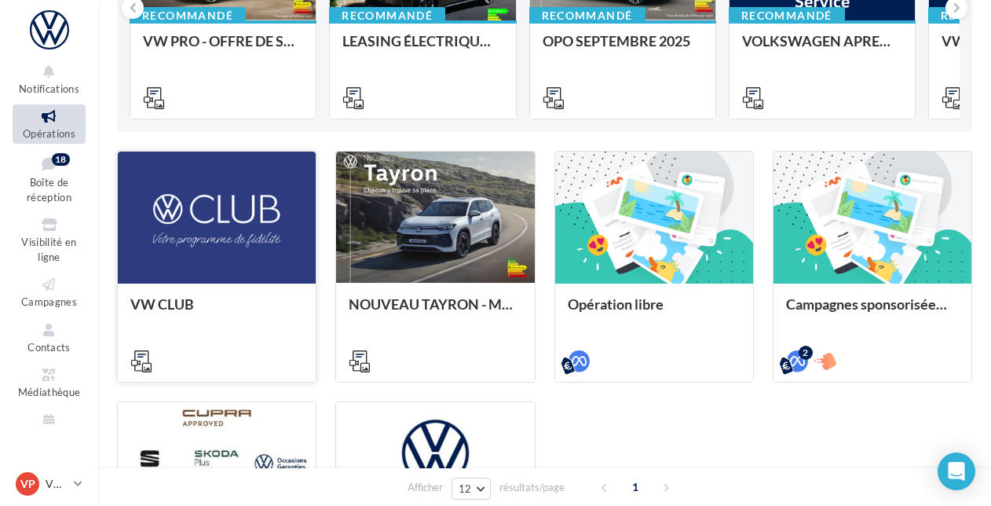
click at [219, 261] on div at bounding box center [217, 217] width 198 height 133
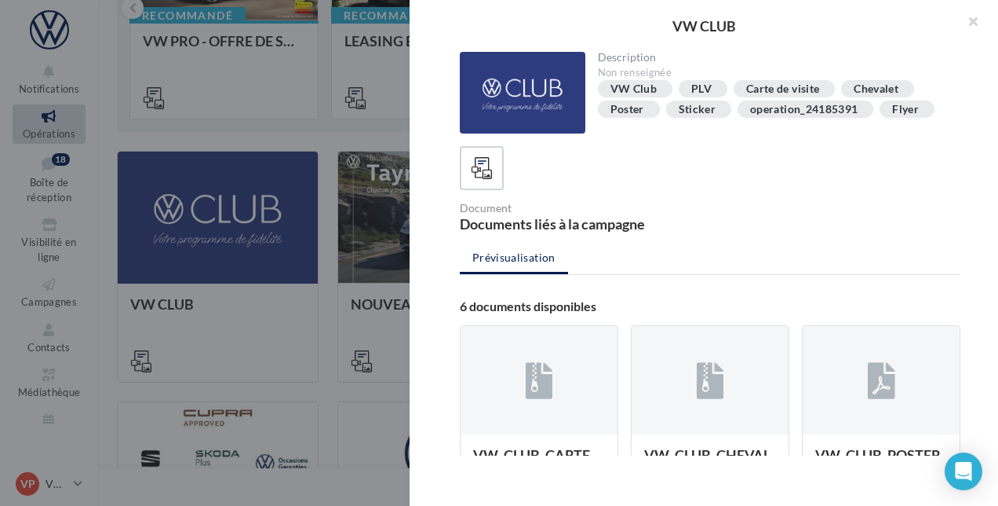
click at [699, 90] on div "PLV" at bounding box center [702, 89] width 20 height 12
click at [633, 90] on div "VW Club" at bounding box center [634, 89] width 46 height 12
drag, startPoint x: 700, startPoint y: 86, endPoint x: 845, endPoint y: 276, distance: 239.7
click at [845, 276] on div "Description Non renseignée VW Club PLV Carte de visite Chevalet Poster Sticker …" at bounding box center [710, 253] width 601 height 403
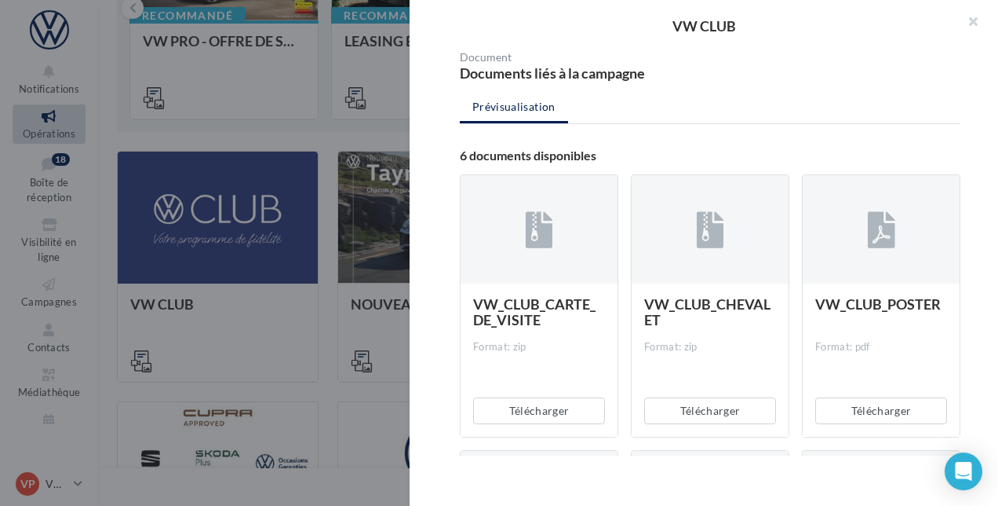
scroll to position [152, 0]
click at [844, 97] on ul "Prévisualisation" at bounding box center [710, 106] width 501 height 31
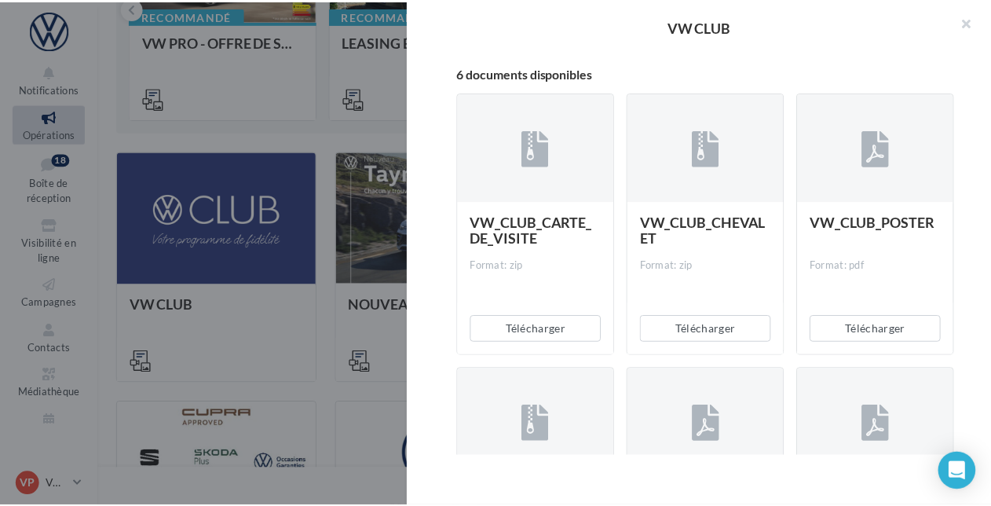
scroll to position [0, 0]
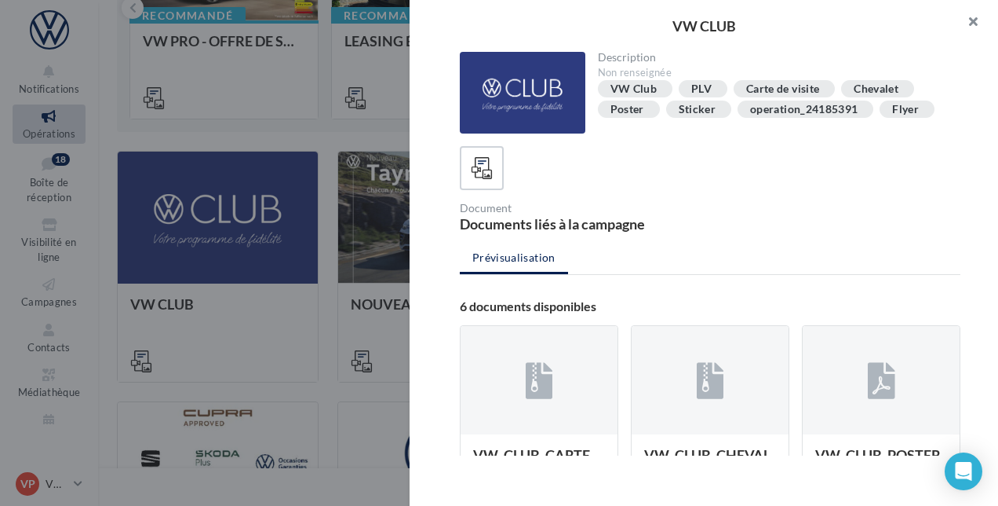
click at [971, 24] on button "button" at bounding box center [967, 23] width 63 height 47
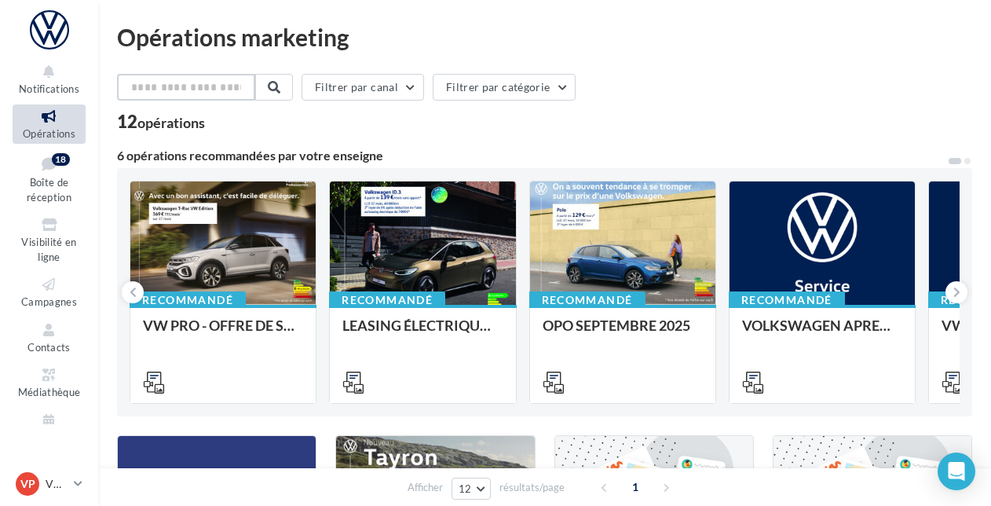
click at [250, 82] on input "text" at bounding box center [186, 87] width 138 height 27
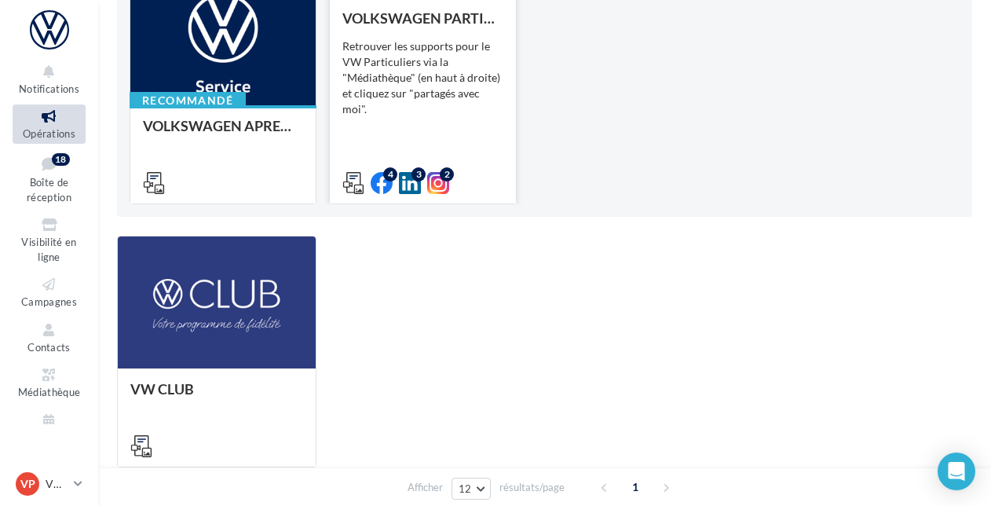
scroll to position [202, 0]
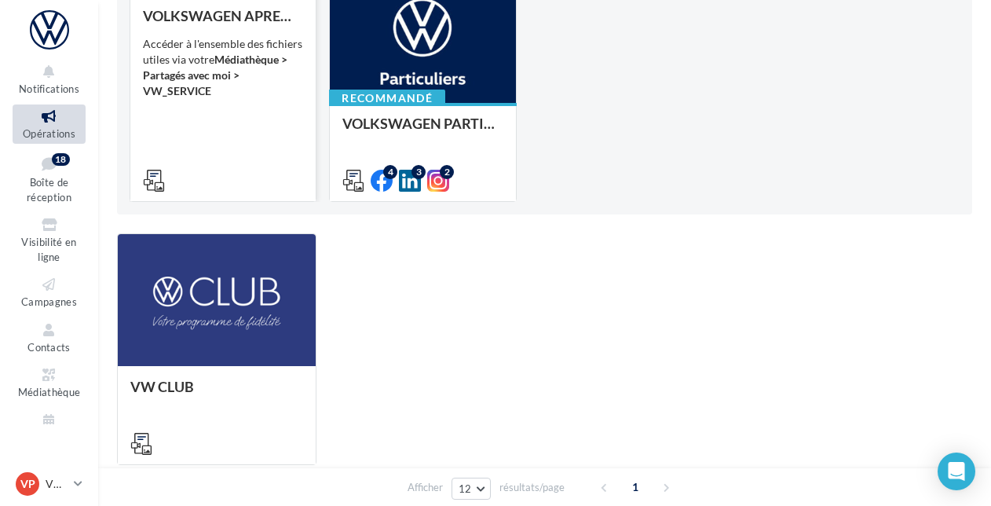
type input "***"
click at [249, 95] on div "Accéder à l'ensemble des fichiers utiles via votre Médiathèque > Partagés avec …" at bounding box center [223, 67] width 160 height 63
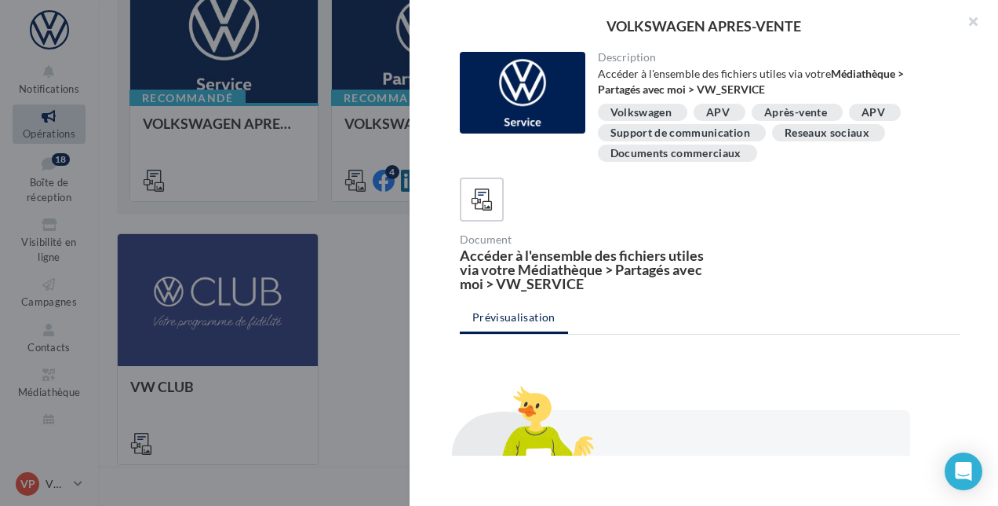
click at [713, 111] on div "APV" at bounding box center [718, 113] width 24 height 12
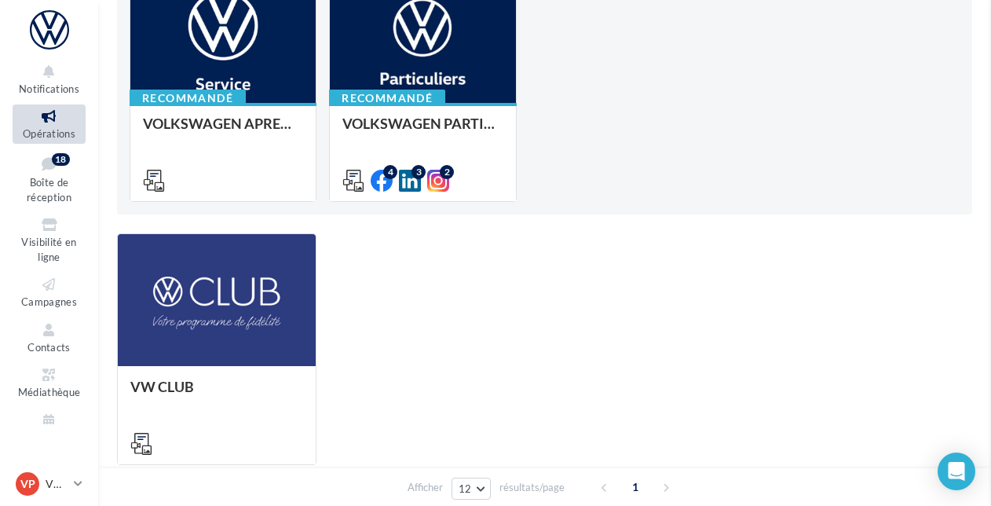
click at [300, 295] on div "Opérations marketing *** Filtrer par canal Filtrer par catégorie Réinitialiser …" at bounding box center [544, 169] width 855 height 692
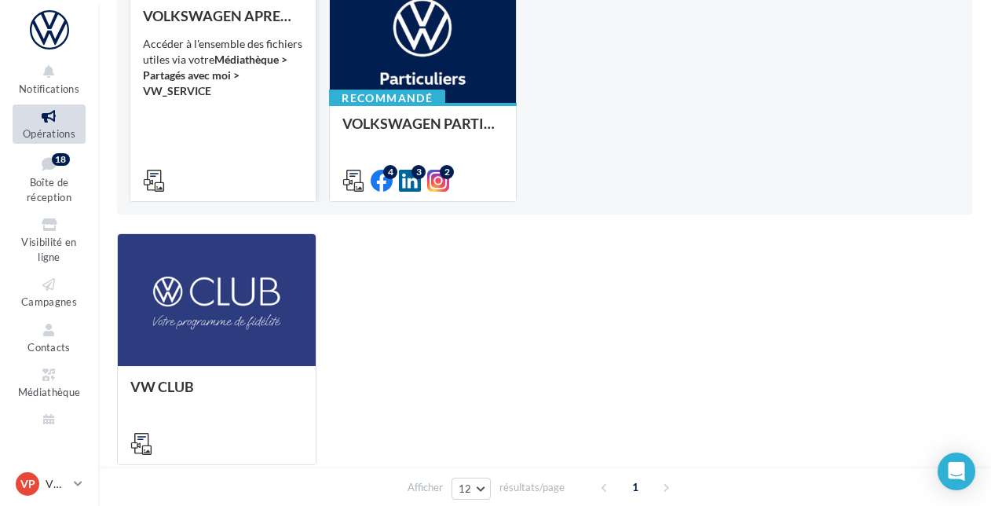
click at [262, 110] on div "VOLKSWAGEN APRES-VENTE Accéder à l'ensemble des fichiers utiles via votre Média…" at bounding box center [223, 97] width 160 height 179
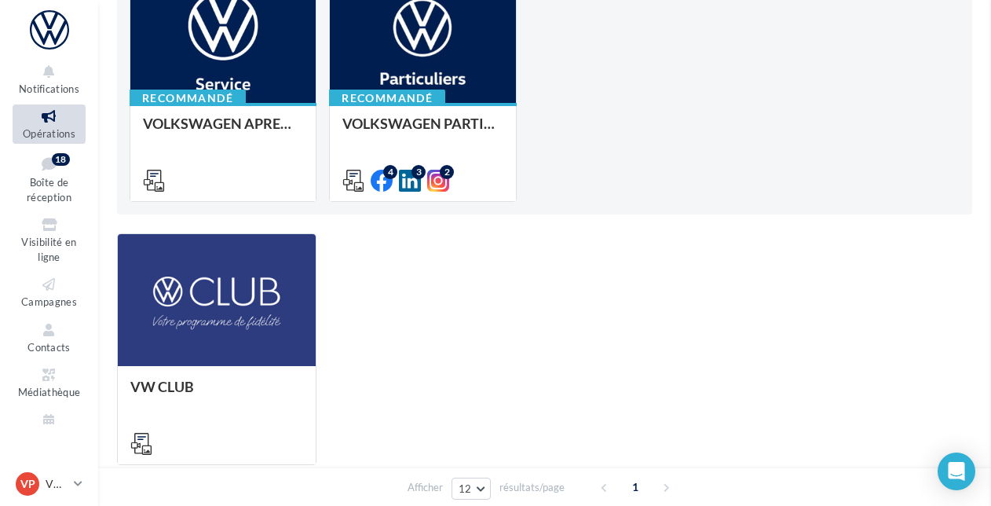
click at [390, 242] on div "Opérations marketing *** Filtrer par canal Filtrer par catégorie Réinitialiser …" at bounding box center [544, 169] width 855 height 692
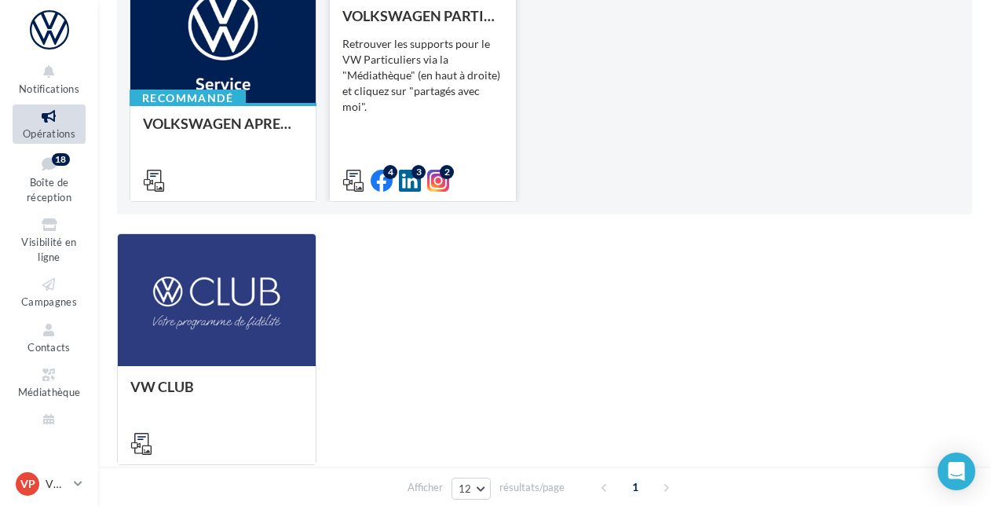
click at [427, 47] on div "Retrouver les supports pour le VW Particuliers via la "Médiathèque" (en haut à …" at bounding box center [422, 75] width 160 height 78
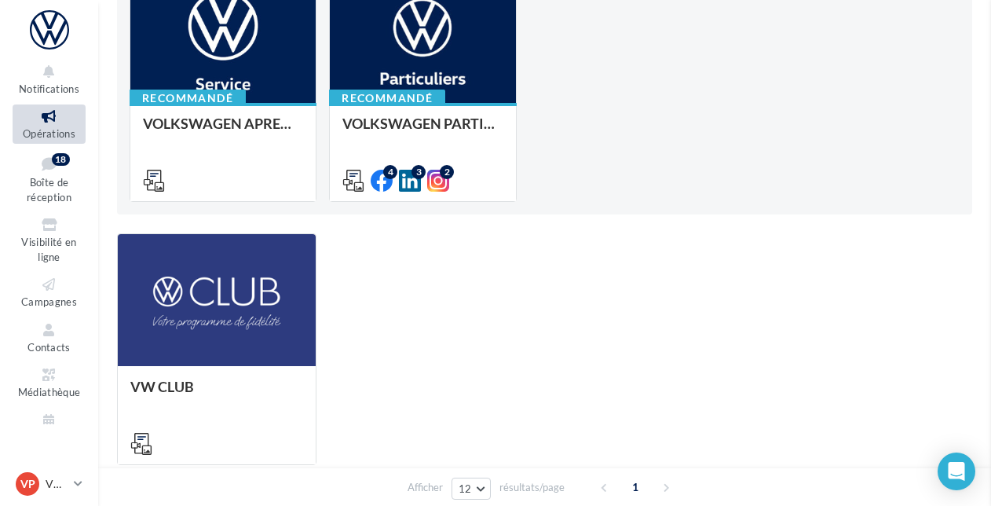
click at [400, 255] on div "Opérations marketing *** Filtrer par canal Filtrer par catégorie Réinitialiser …" at bounding box center [544, 169] width 855 height 692
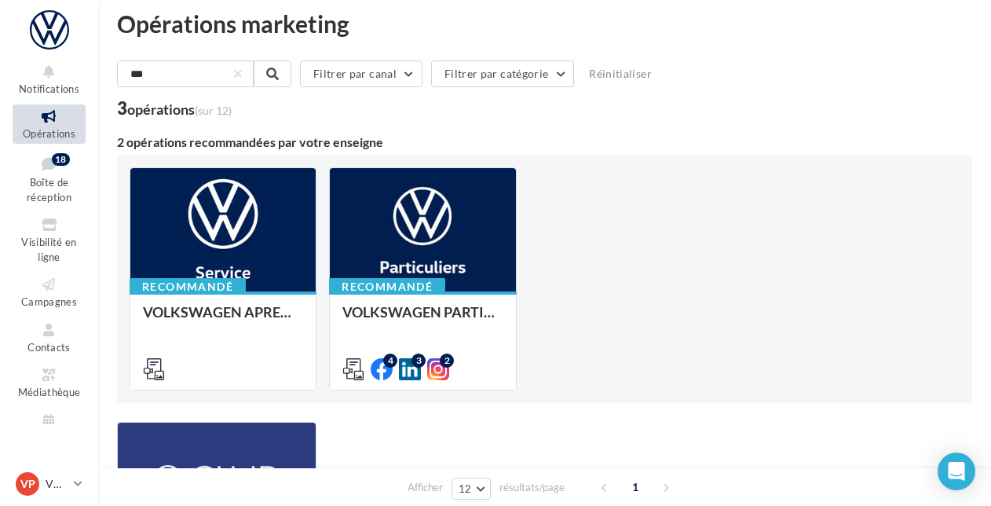
scroll to position [2, 0]
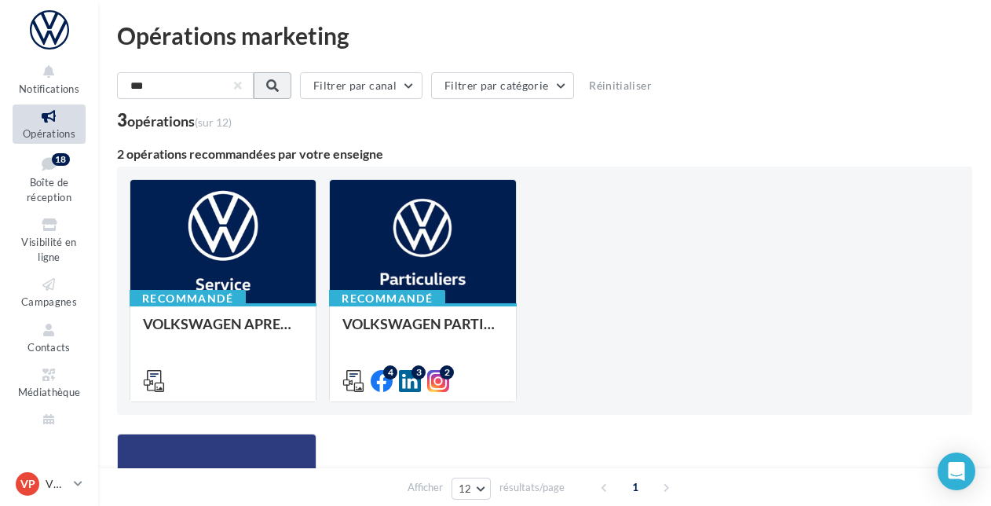
click at [279, 86] on span at bounding box center [272, 85] width 13 height 13
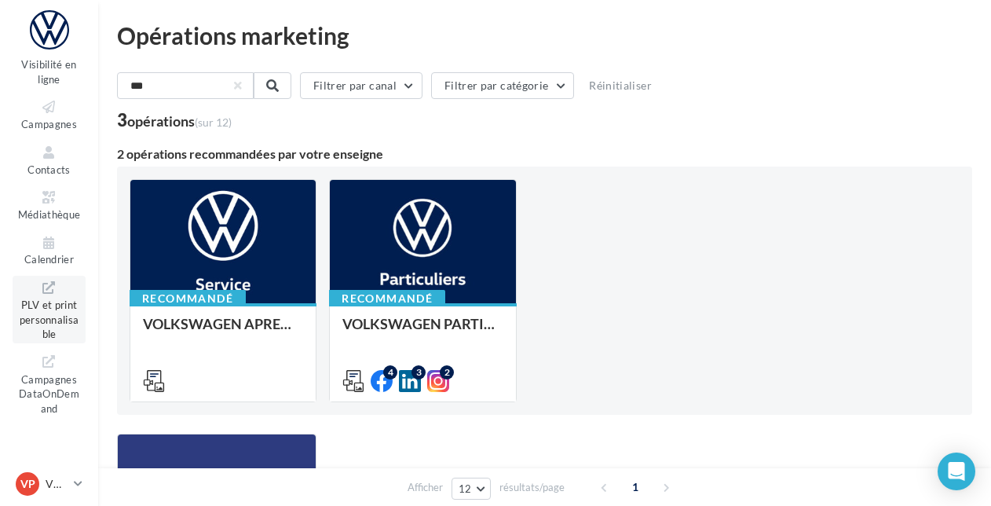
click at [49, 303] on span "PLV et print personnalisable" at bounding box center [50, 317] width 60 height 45
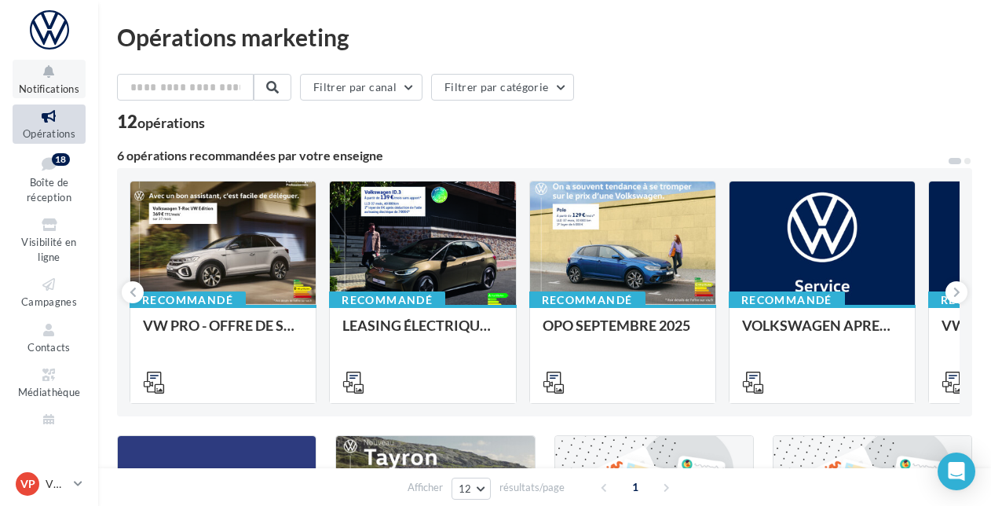
click at [53, 85] on span "Notifications" at bounding box center [49, 88] width 60 height 13
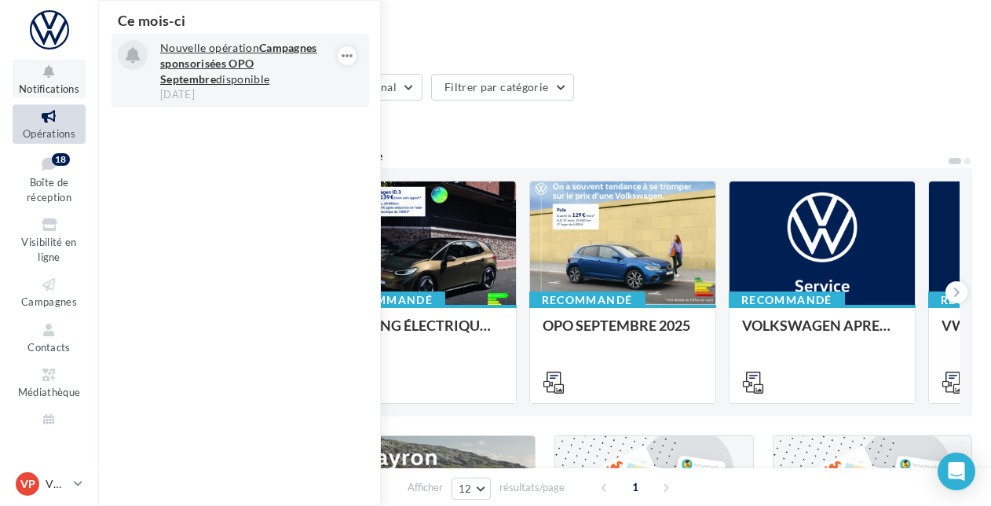
click at [206, 53] on p "Nouvelle opération Campagnes sponsorisées OPO Septembre disponible" at bounding box center [251, 63] width 182 height 47
click at [348, 52] on icon "button" at bounding box center [347, 55] width 13 height 19
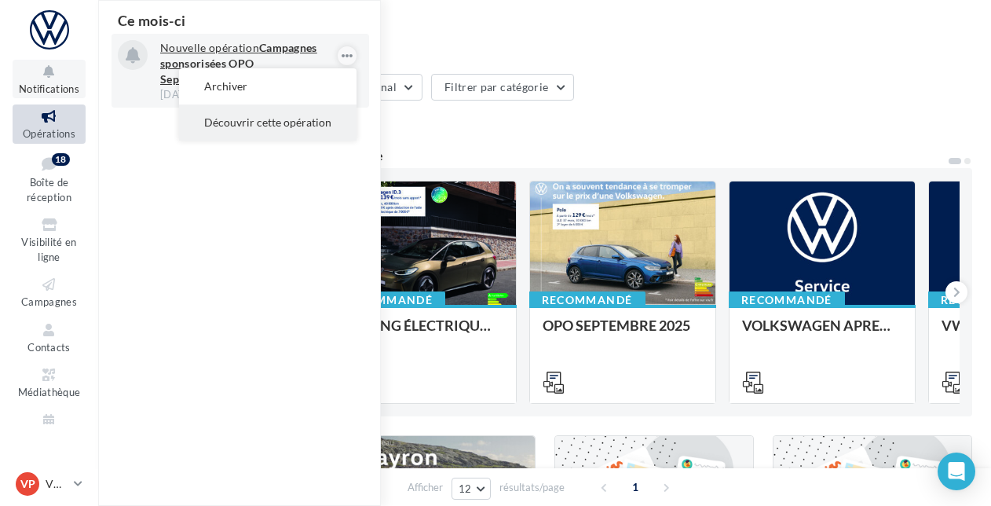
click at [298, 121] on button "Découvrir cette opération" at bounding box center [267, 122] width 177 height 36
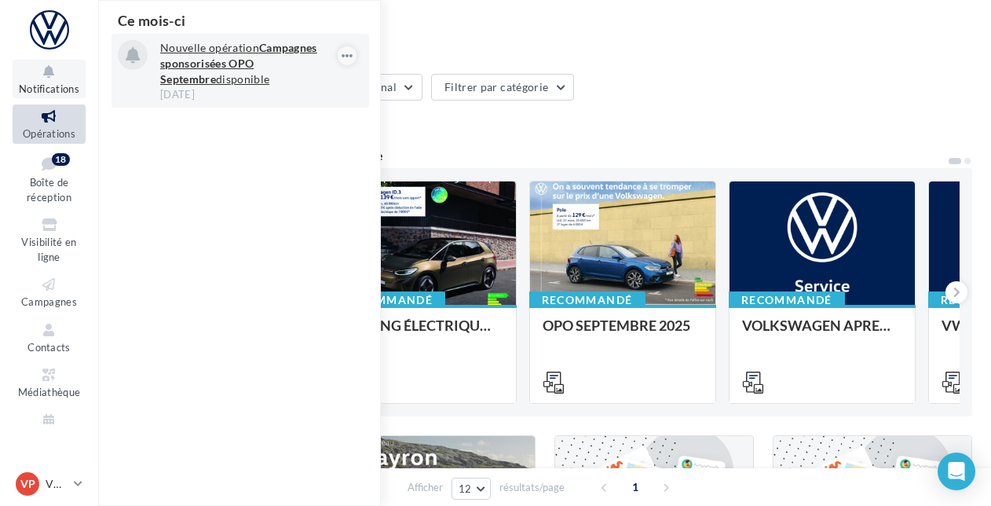
click at [427, 119] on div "12 opérations" at bounding box center [544, 123] width 855 height 20
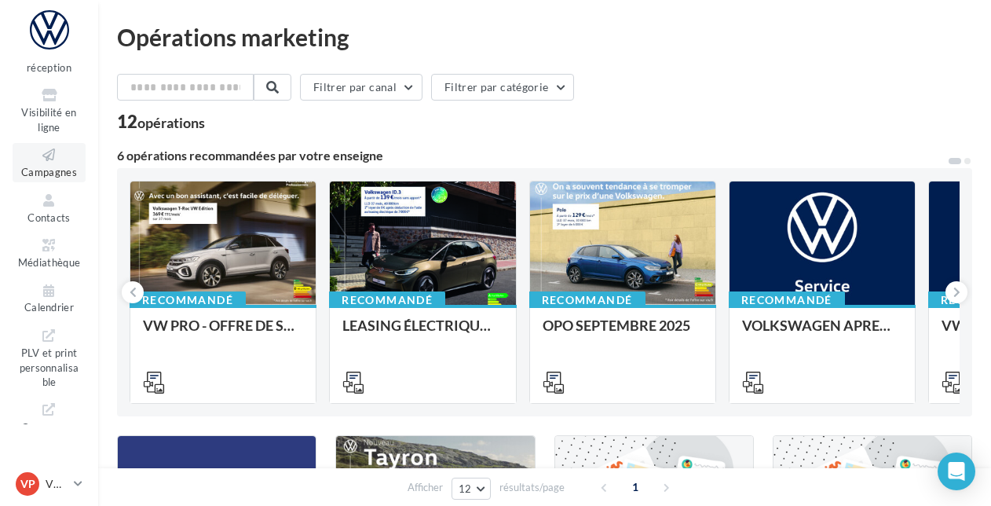
scroll to position [177, 0]
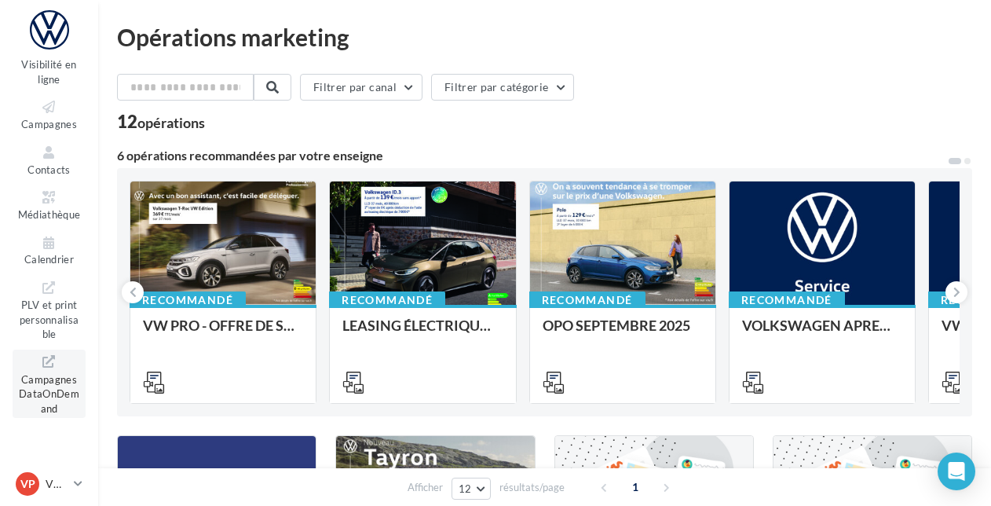
click at [49, 376] on span "Campagnes DataOnDemand" at bounding box center [49, 392] width 60 height 45
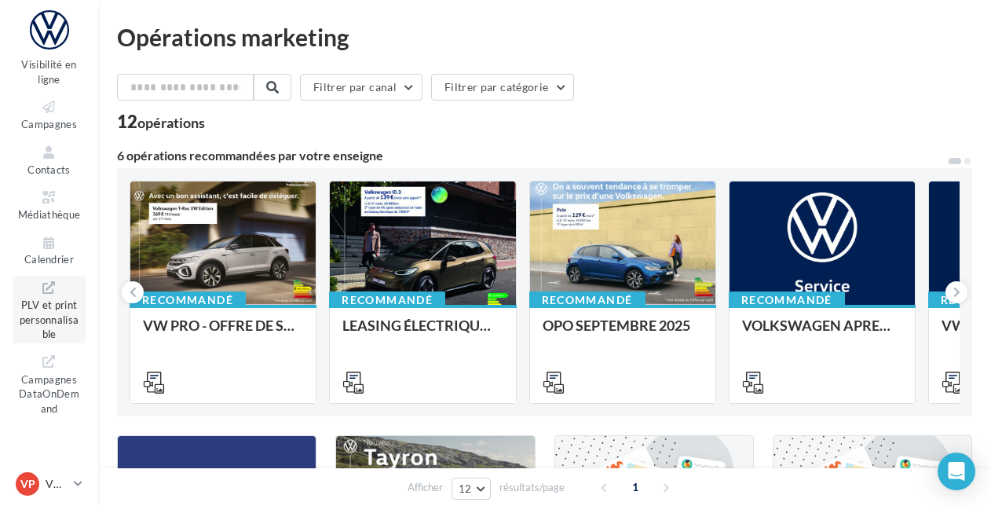
click at [49, 312] on span "PLV et print personnalisable" at bounding box center [50, 317] width 60 height 45
